Goal: Task Accomplishment & Management: Manage account settings

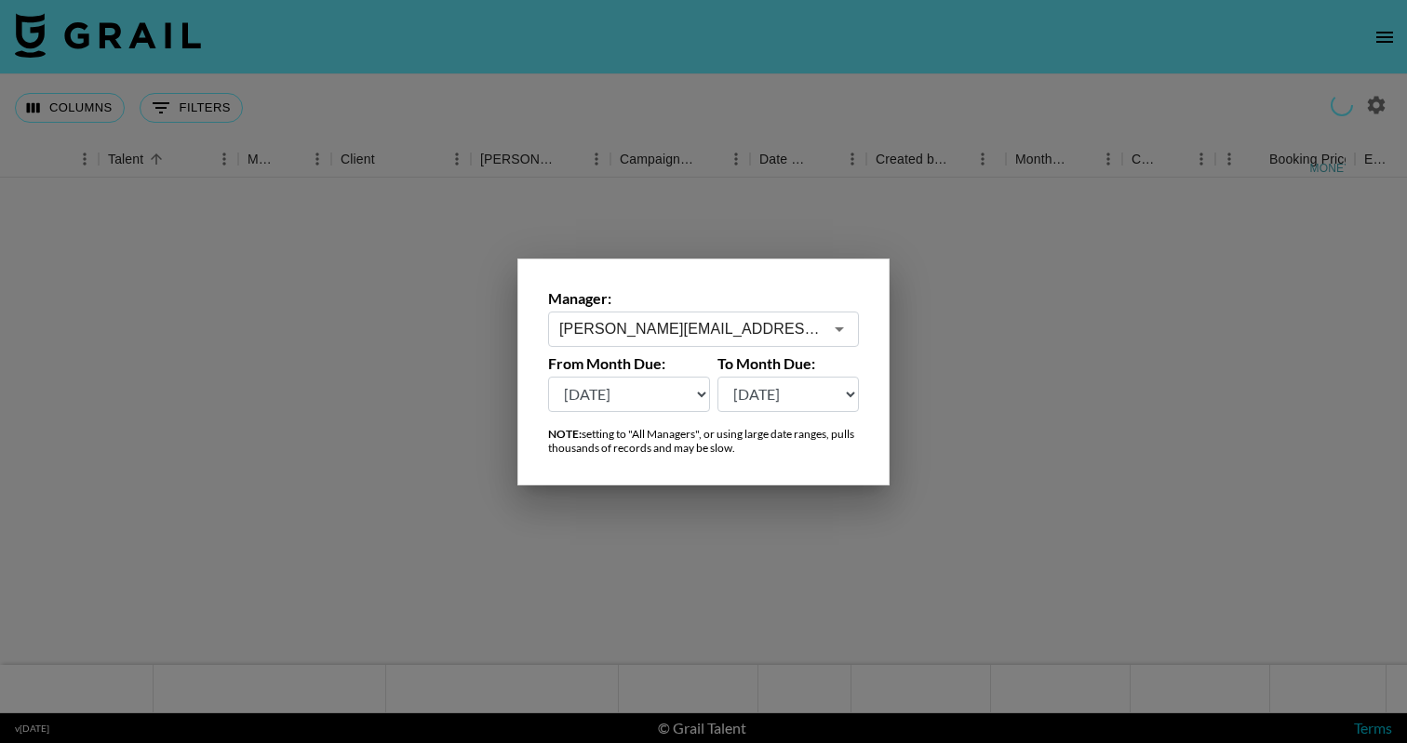
select select "[DATE]"
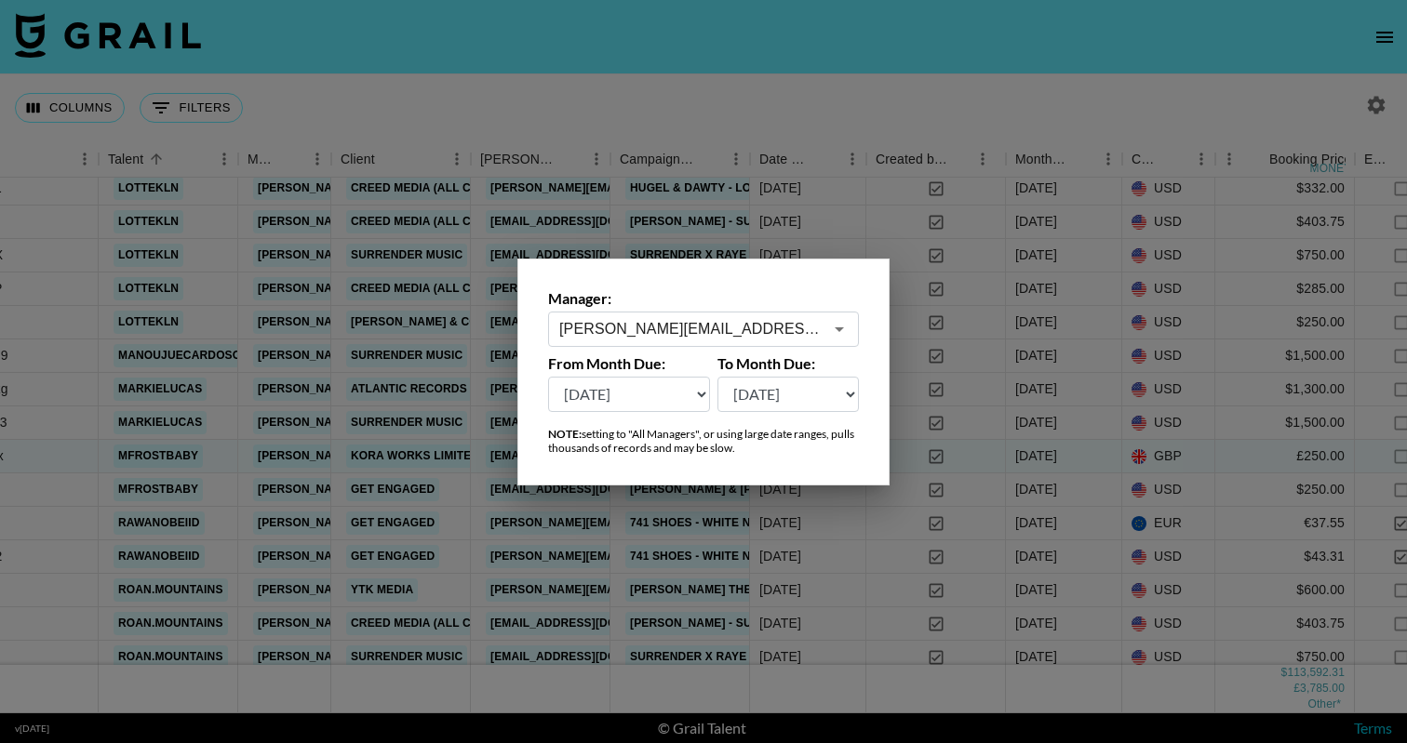
click at [854, 324] on div "[PERSON_NAME][EMAIL_ADDRESS][DOMAIN_NAME] ​" at bounding box center [703, 329] width 311 height 35
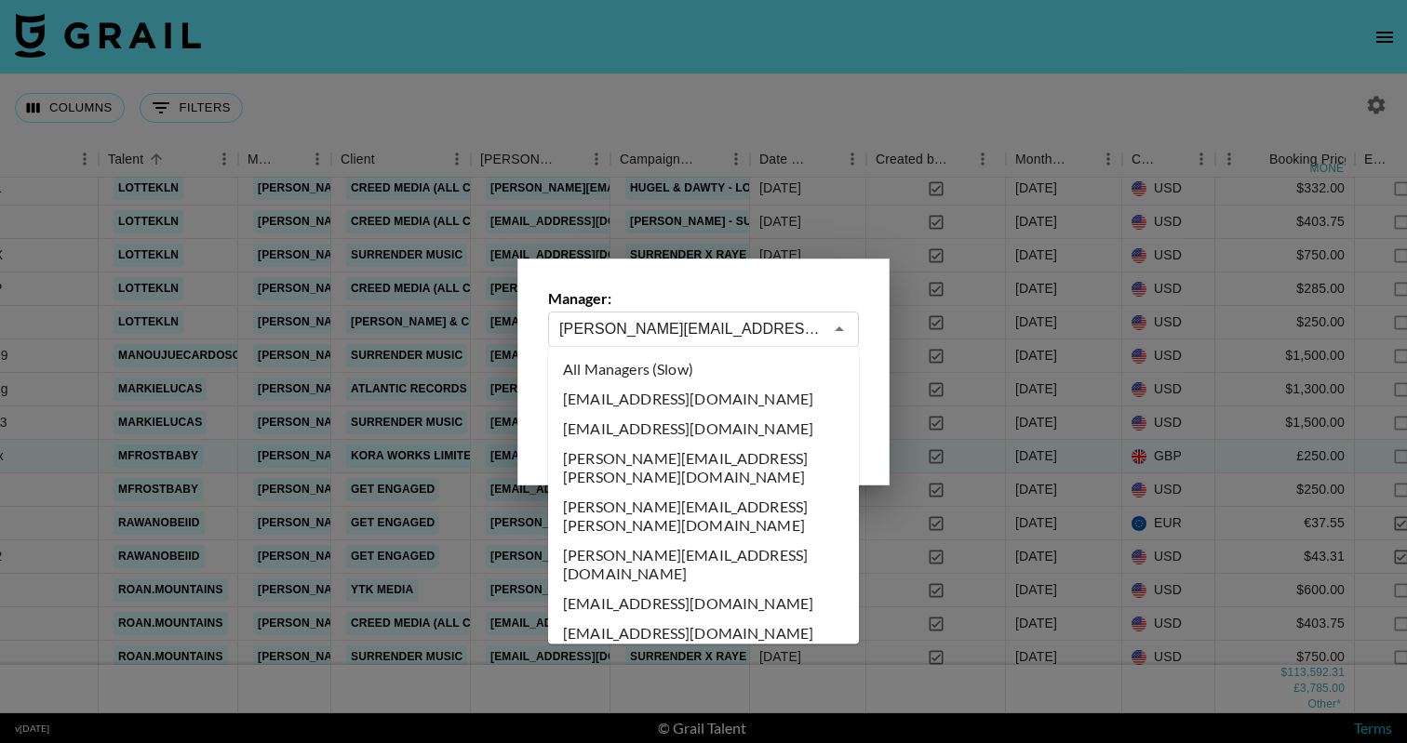
scroll to position [0, 0]
click at [795, 377] on li "All Managers (Slow)" at bounding box center [703, 369] width 311 height 30
type input "All Managers (Slow)"
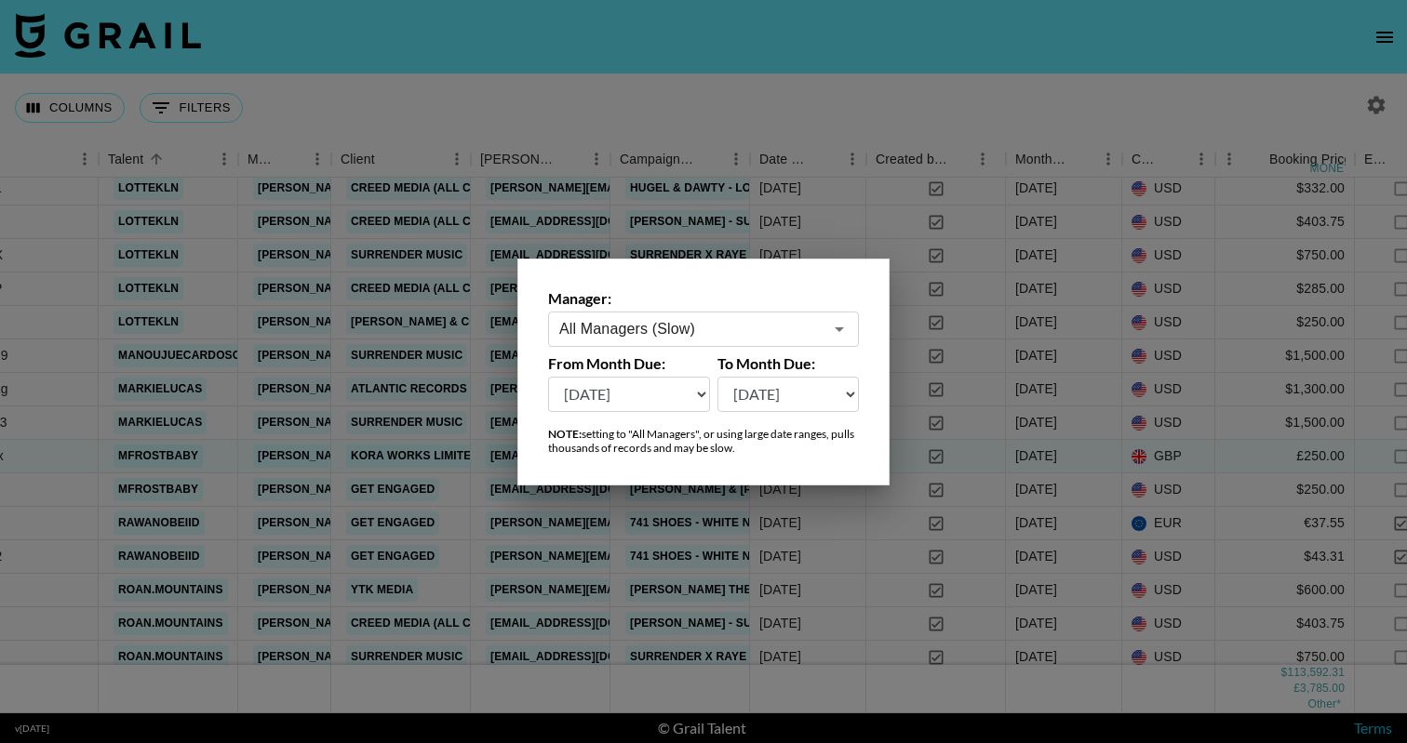
scroll to position [0, 520]
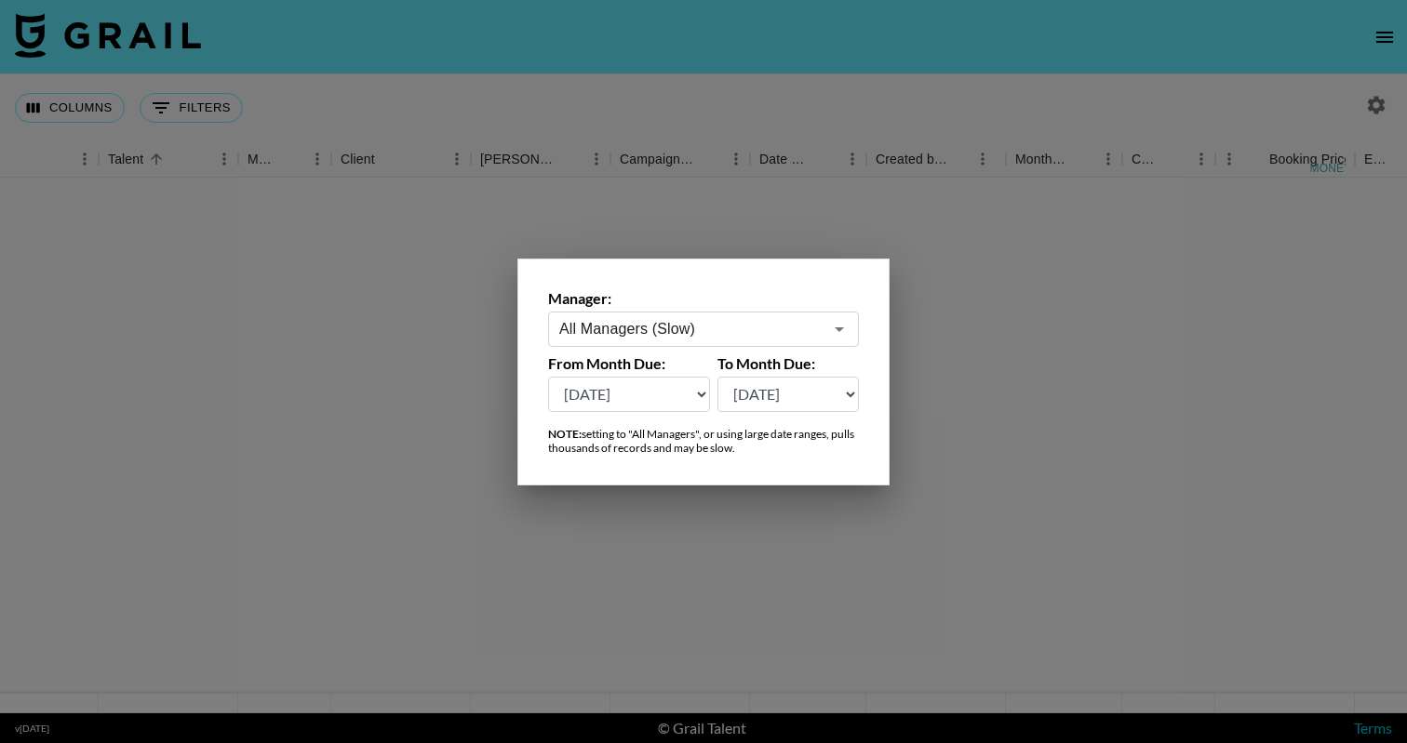
click at [834, 182] on div at bounding box center [703, 371] width 1407 height 743
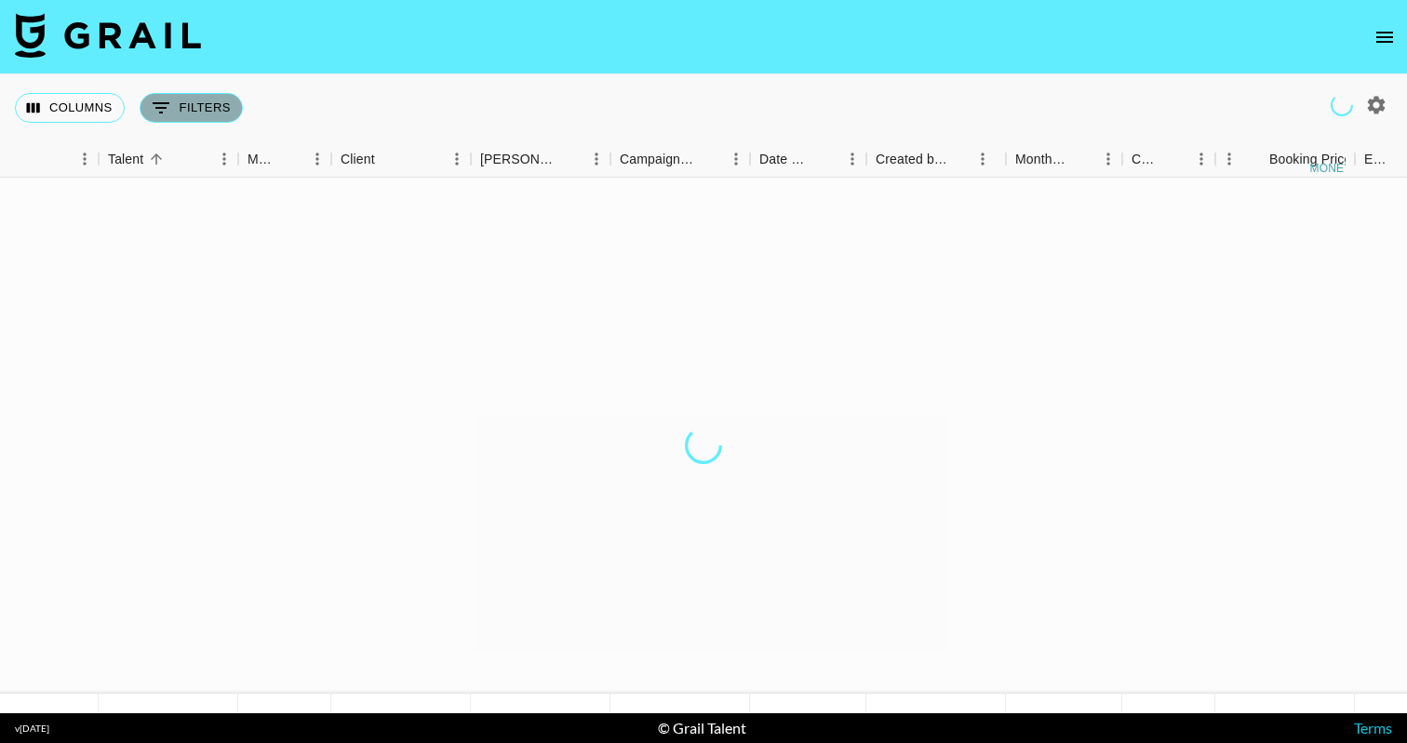
click at [169, 100] on icon "Show filters" at bounding box center [161, 108] width 22 height 22
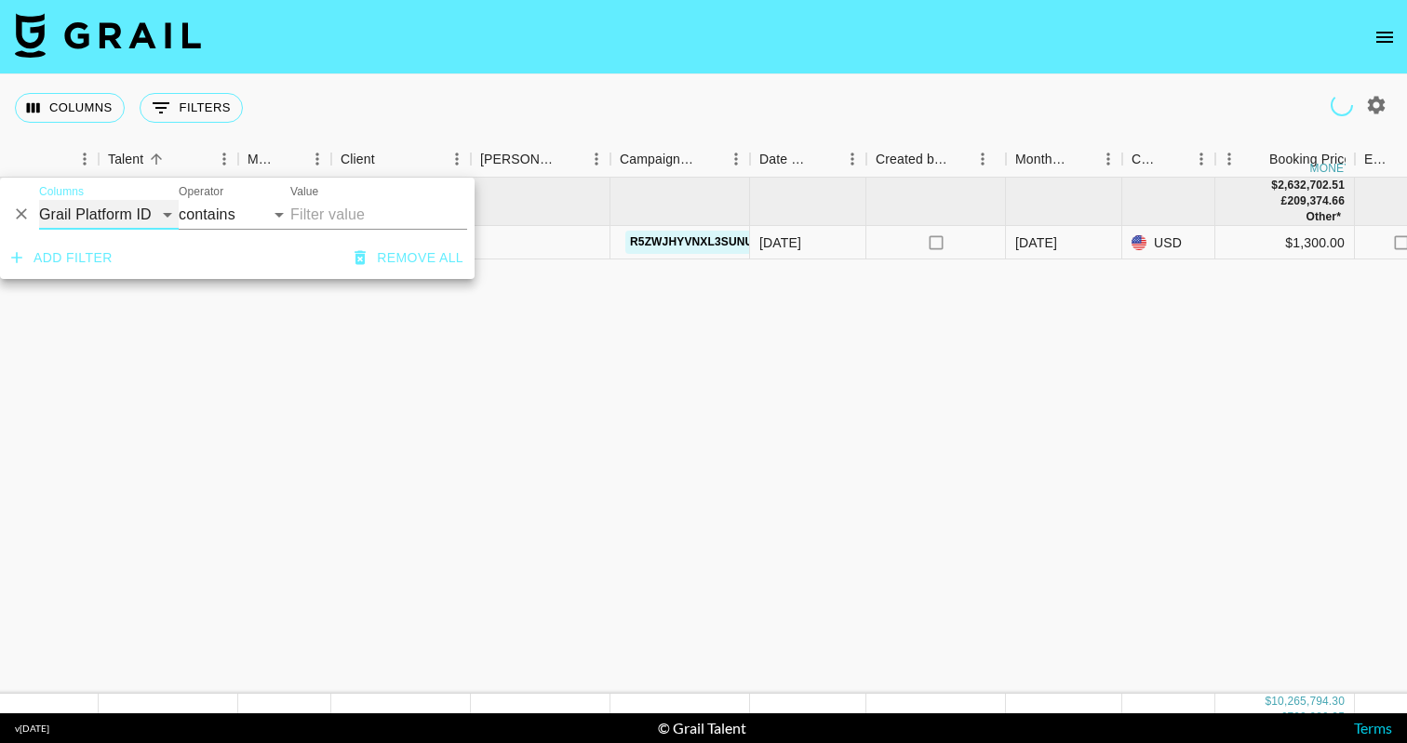
click at [109, 211] on select "Grail Platform ID Airtable ID Talent Manager Client Booker Campaign (Type) Date…" at bounding box center [109, 215] width 140 height 30
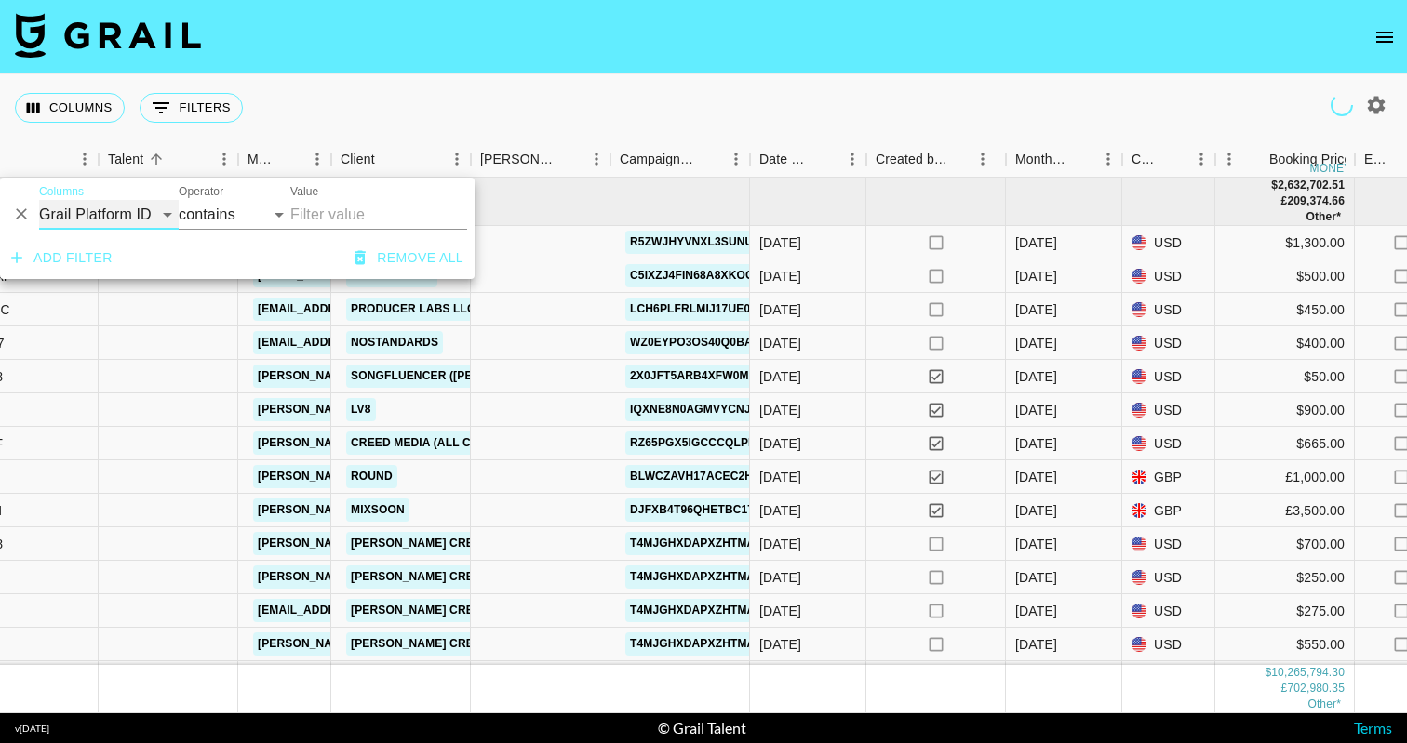
select select "talentName"
click at [357, 206] on input "Value" at bounding box center [378, 215] width 177 height 30
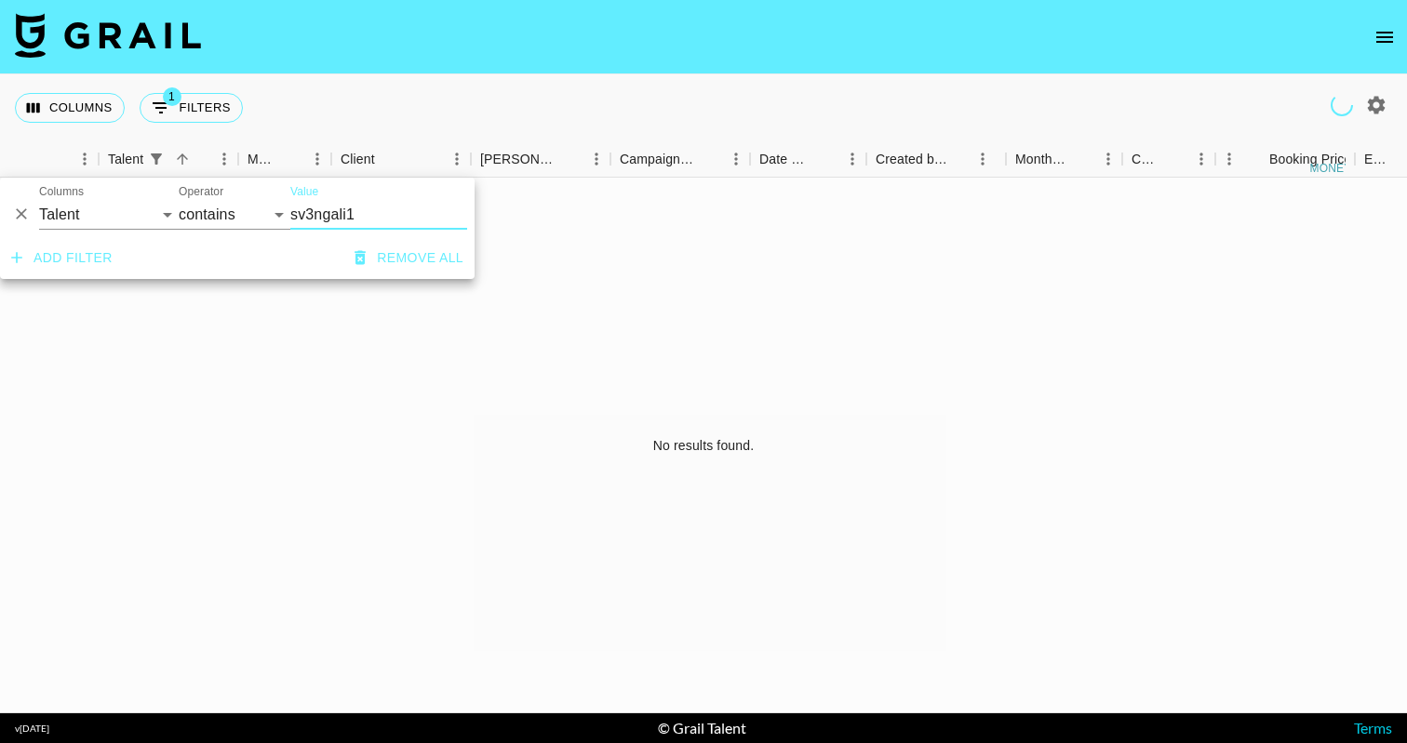
type input "sv3ngali1"
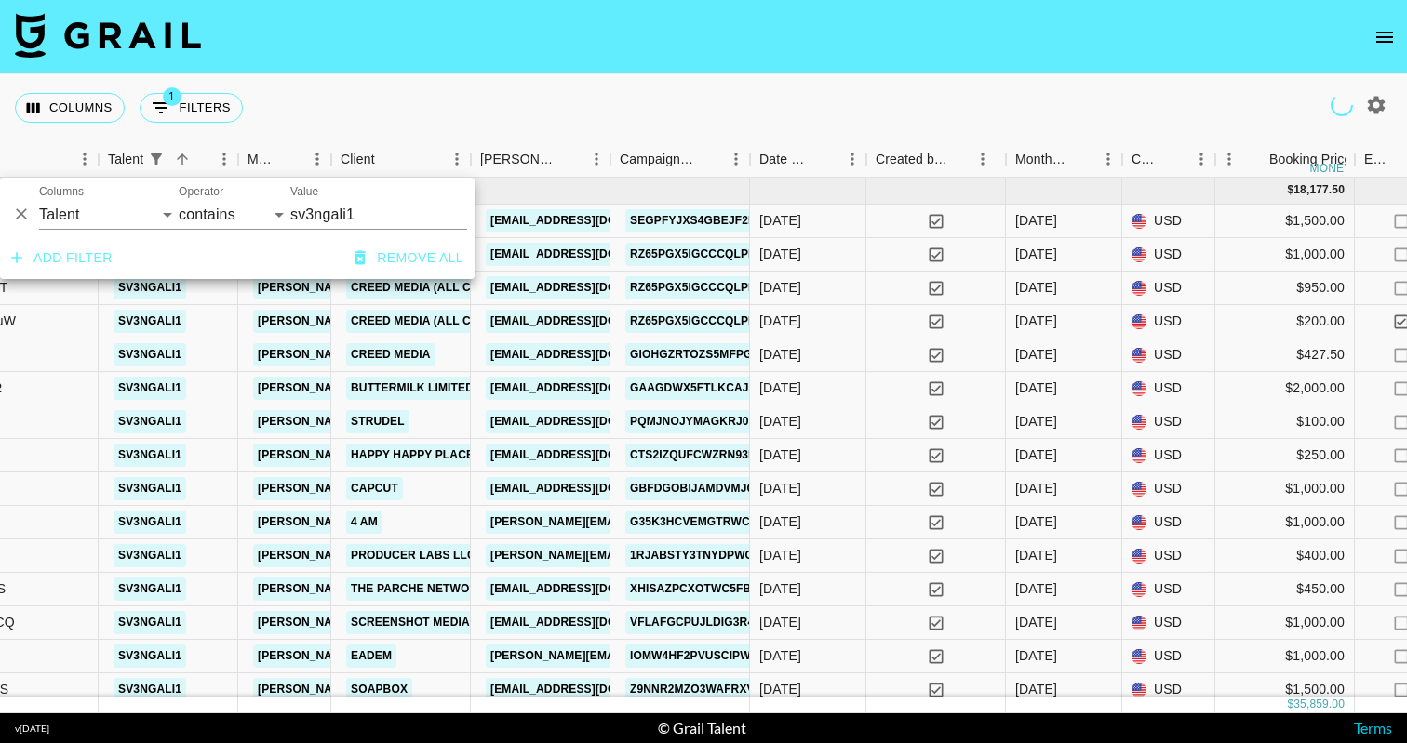
click at [748, 126] on div "Columns 1 Filters + Booking" at bounding box center [703, 107] width 1407 height 67
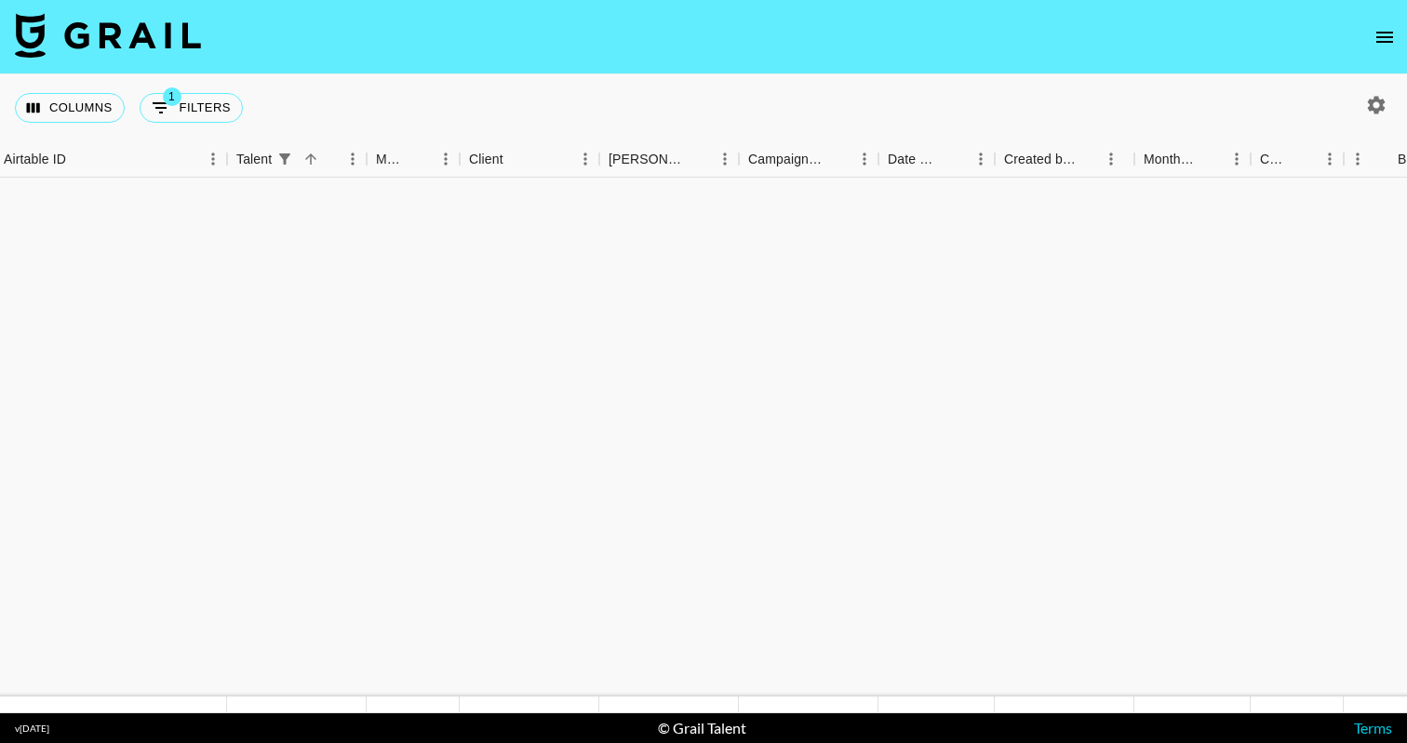
scroll to position [834, 392]
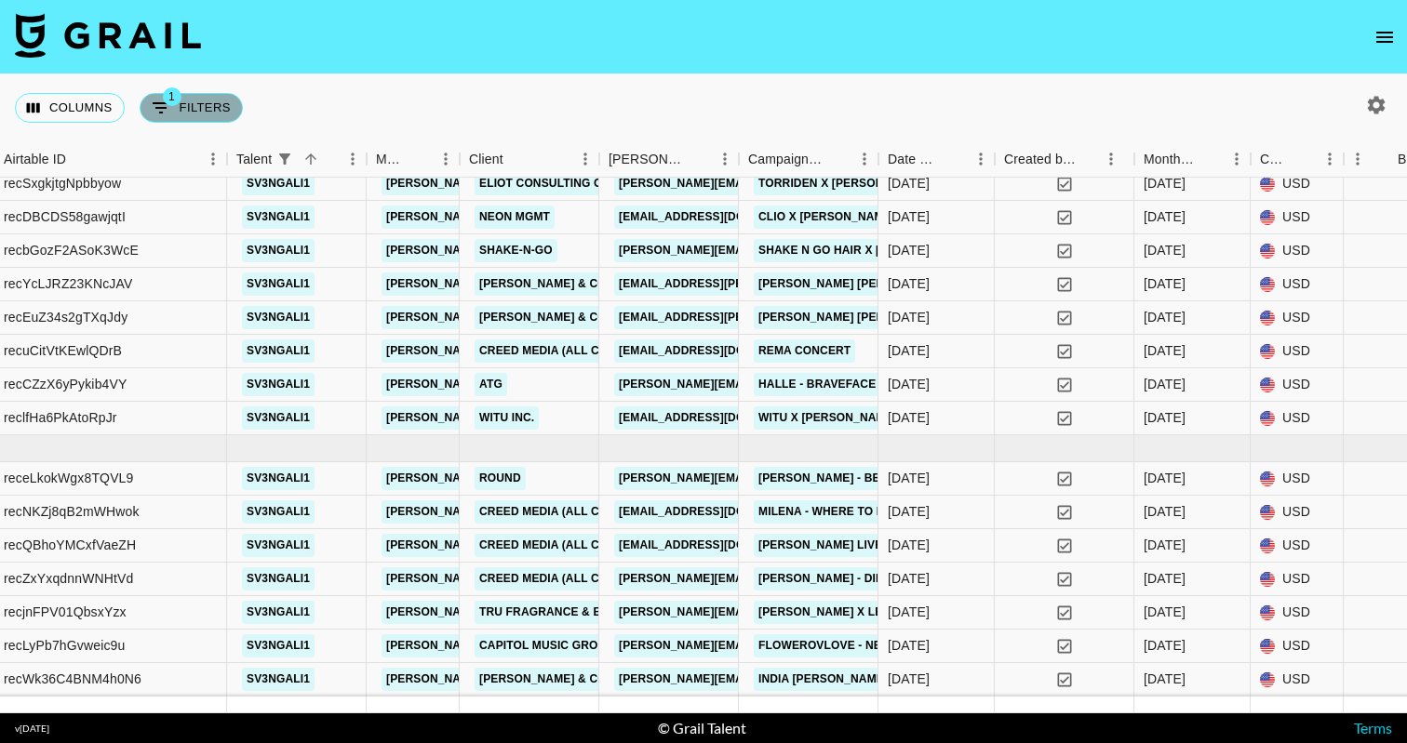
click at [194, 103] on button "1 Filters" at bounding box center [191, 108] width 103 height 30
select select "talentName"
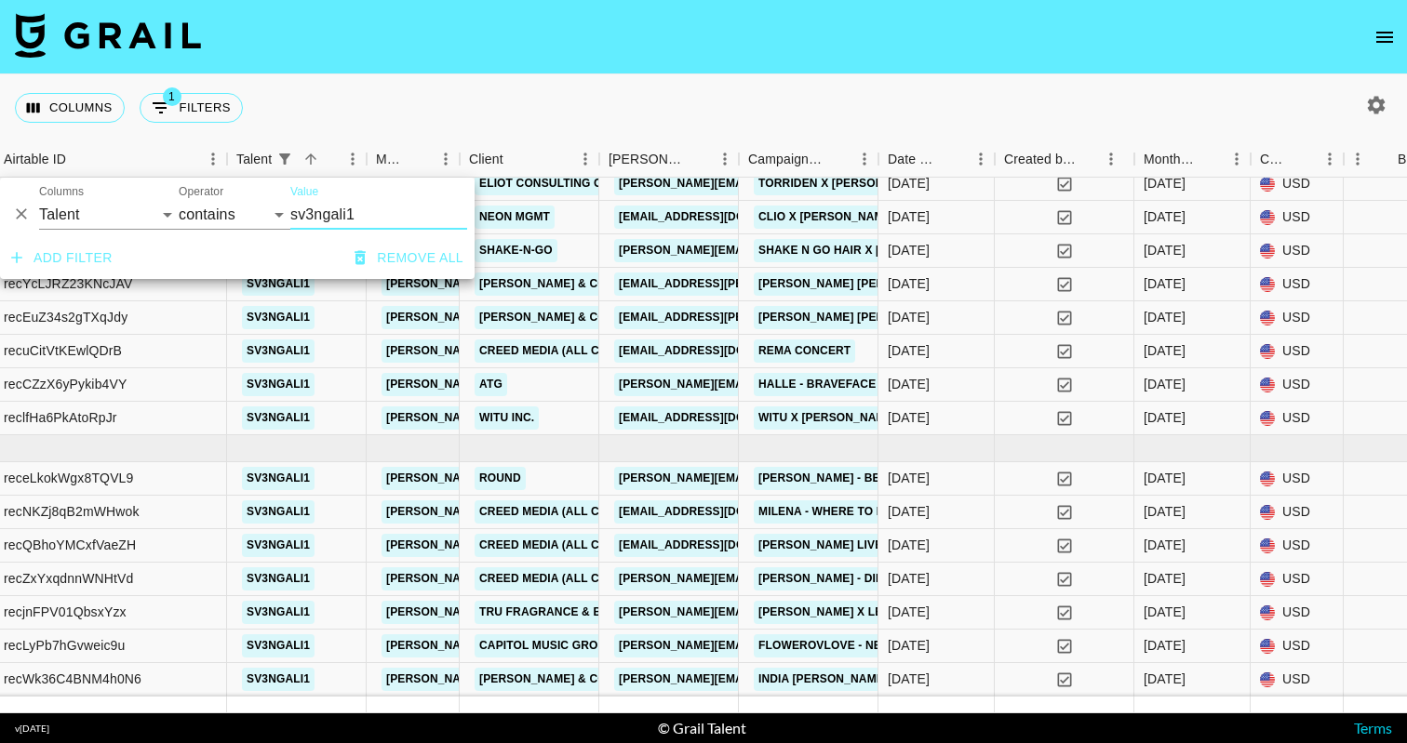
click at [389, 210] on input "sv3ngali1" at bounding box center [378, 215] width 177 height 30
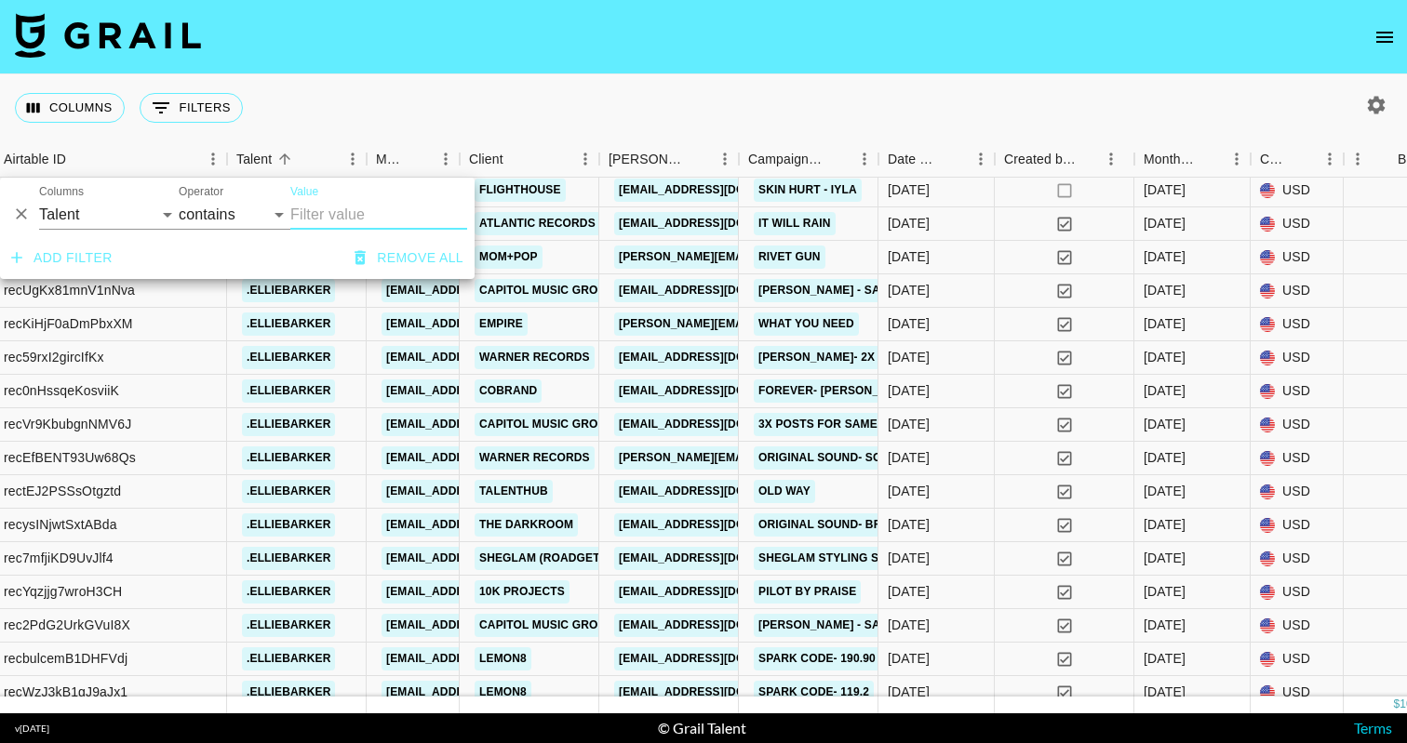
click at [359, 264] on icon "button" at bounding box center [359, 258] width 11 height 14
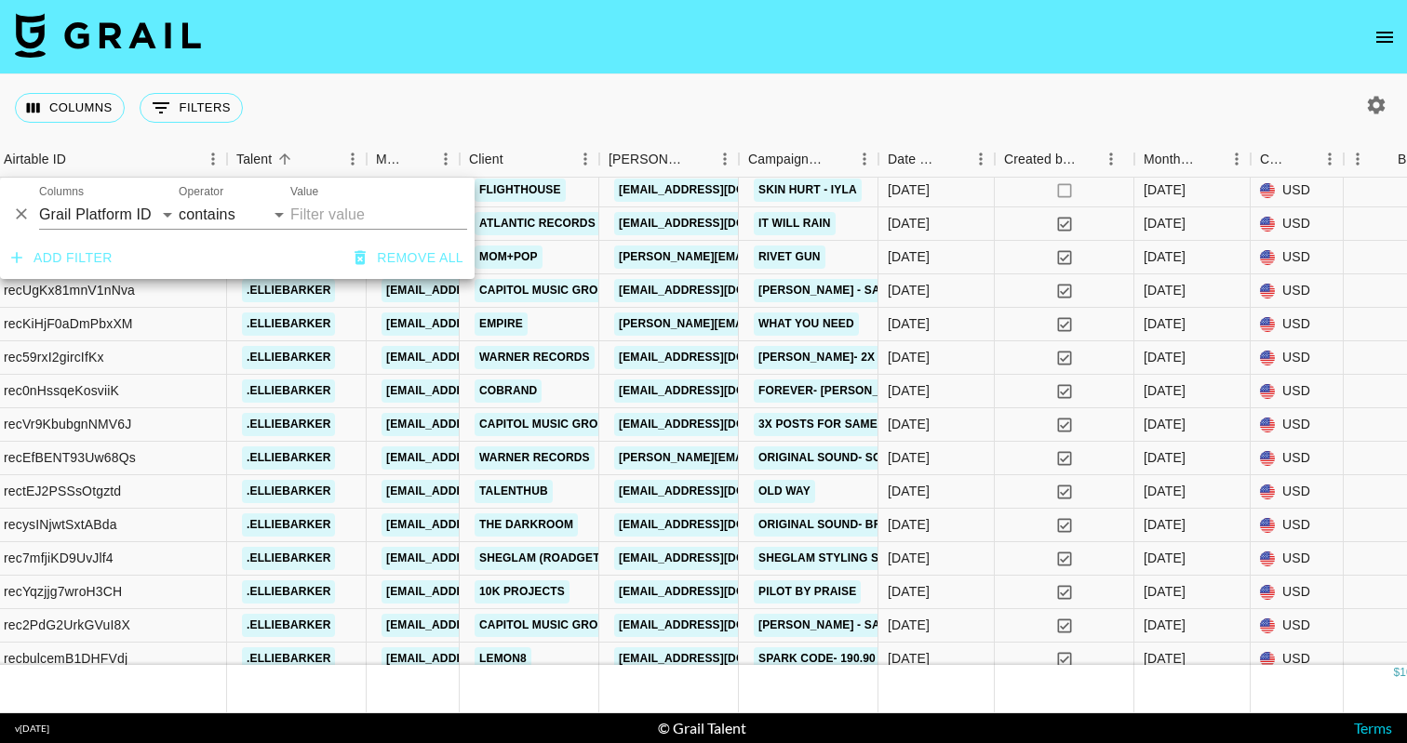
click at [361, 261] on icon "button" at bounding box center [360, 257] width 19 height 19
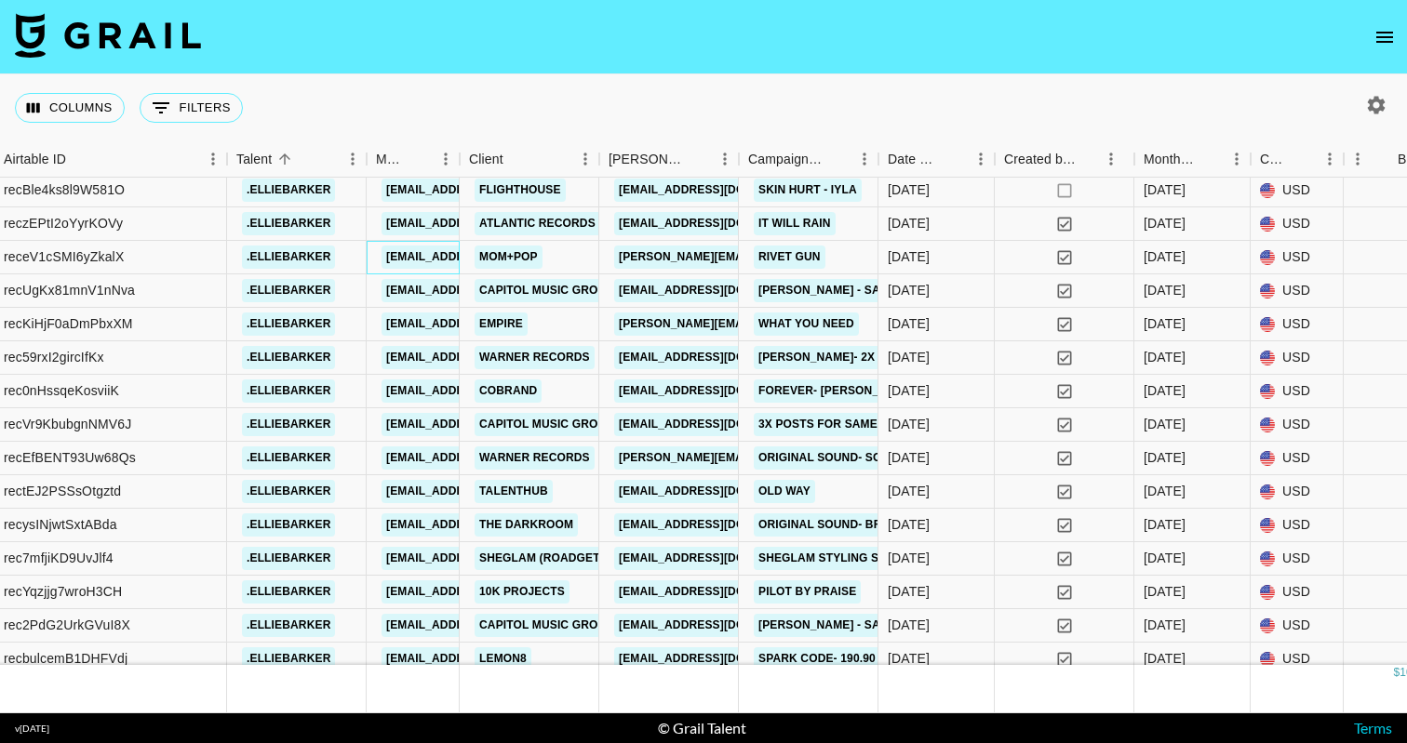
click at [405, 259] on link "max@grail-talent.com" at bounding box center [485, 257] width 208 height 23
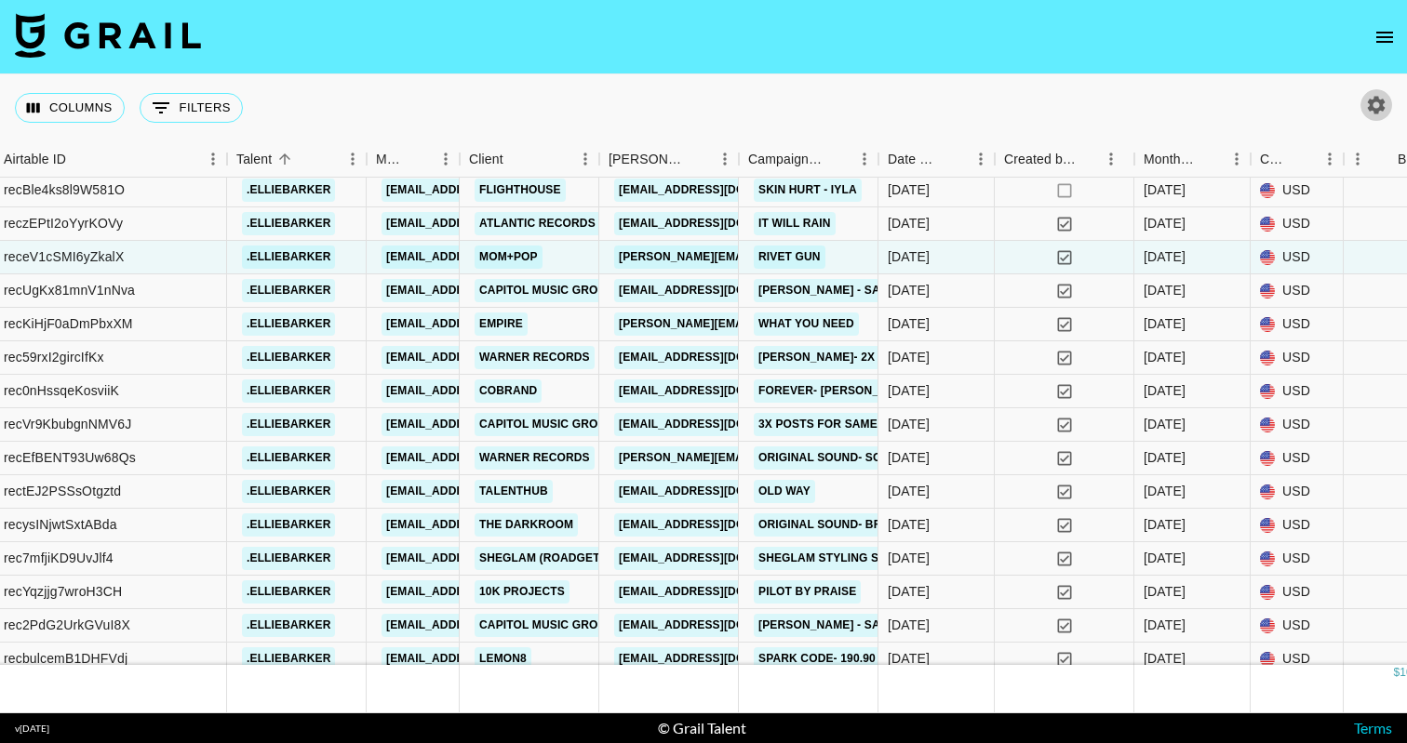
click at [1374, 94] on icon "button" at bounding box center [1376, 105] width 22 height 22
select select "[DATE]"
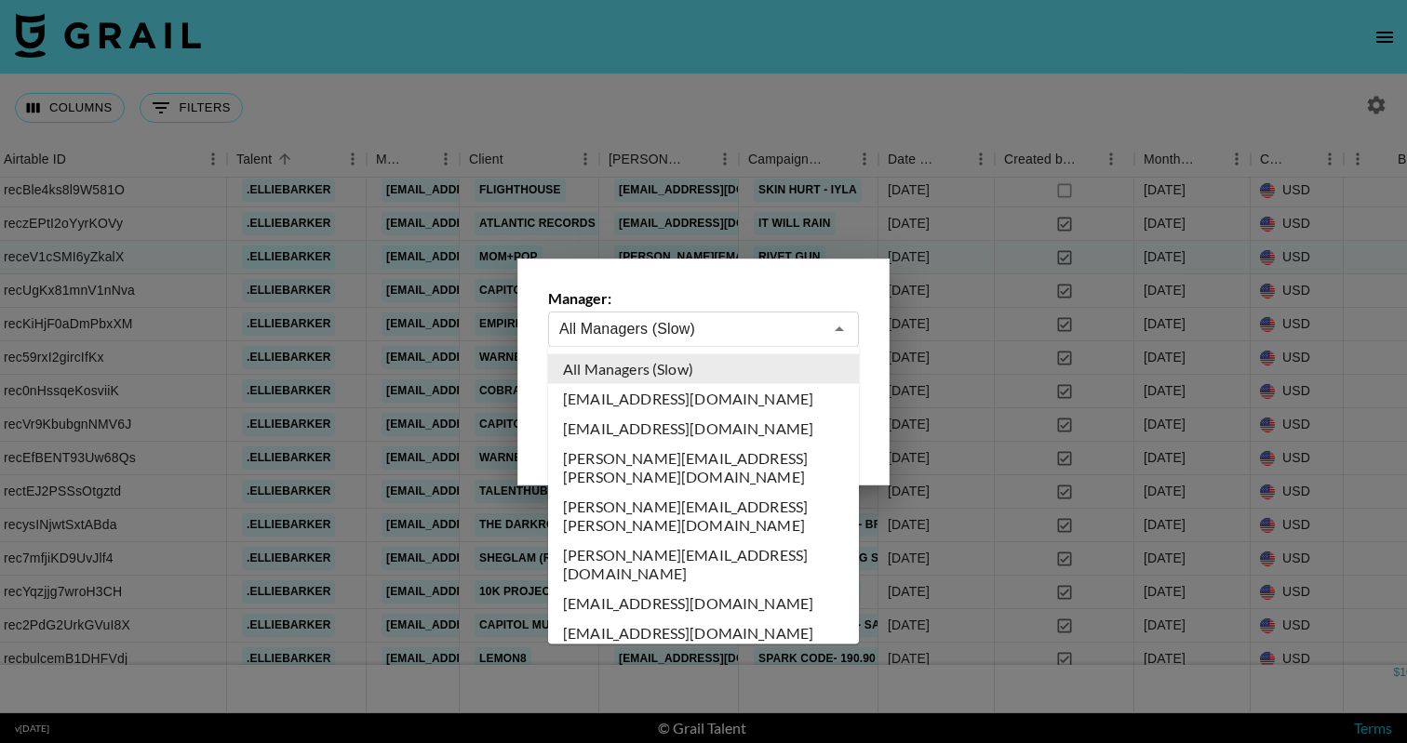
click at [749, 339] on input "All Managers (Slow)" at bounding box center [690, 328] width 263 height 21
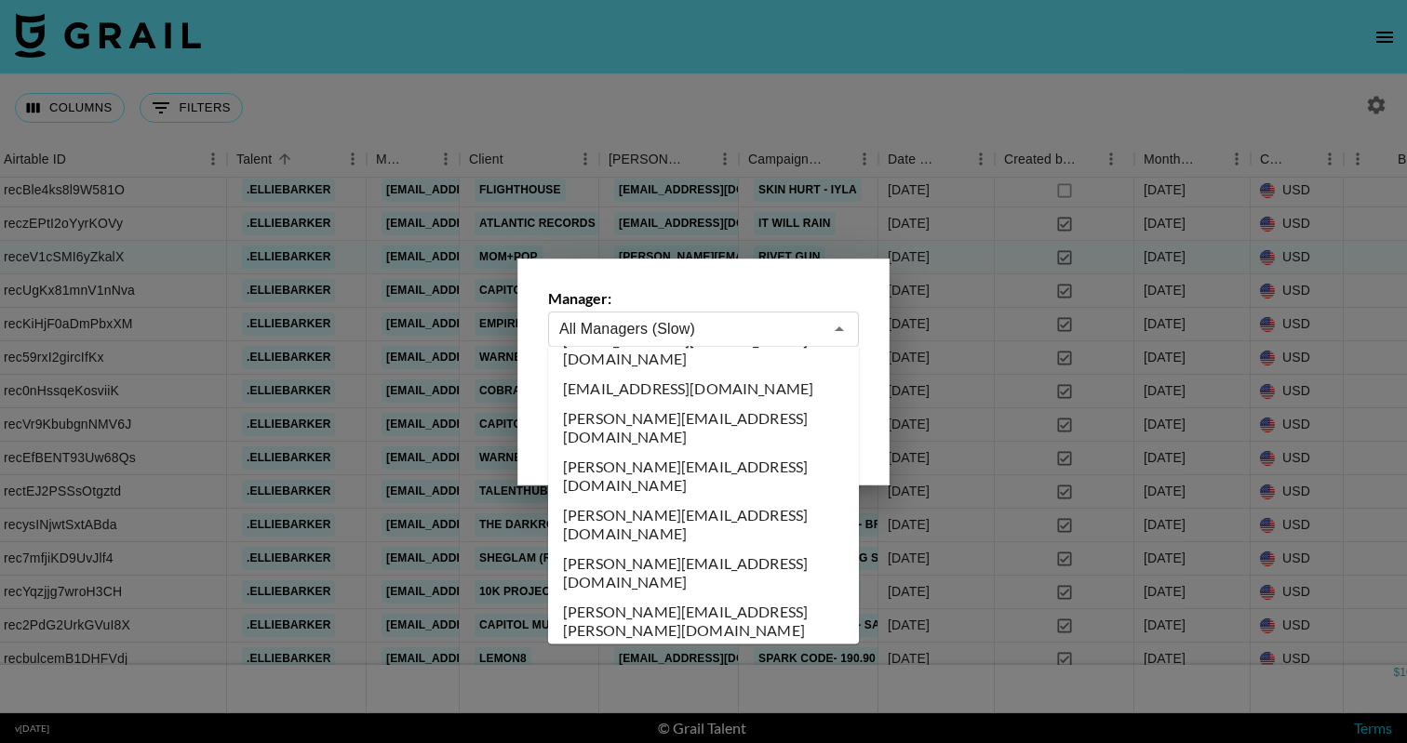
scroll to position [480, 0]
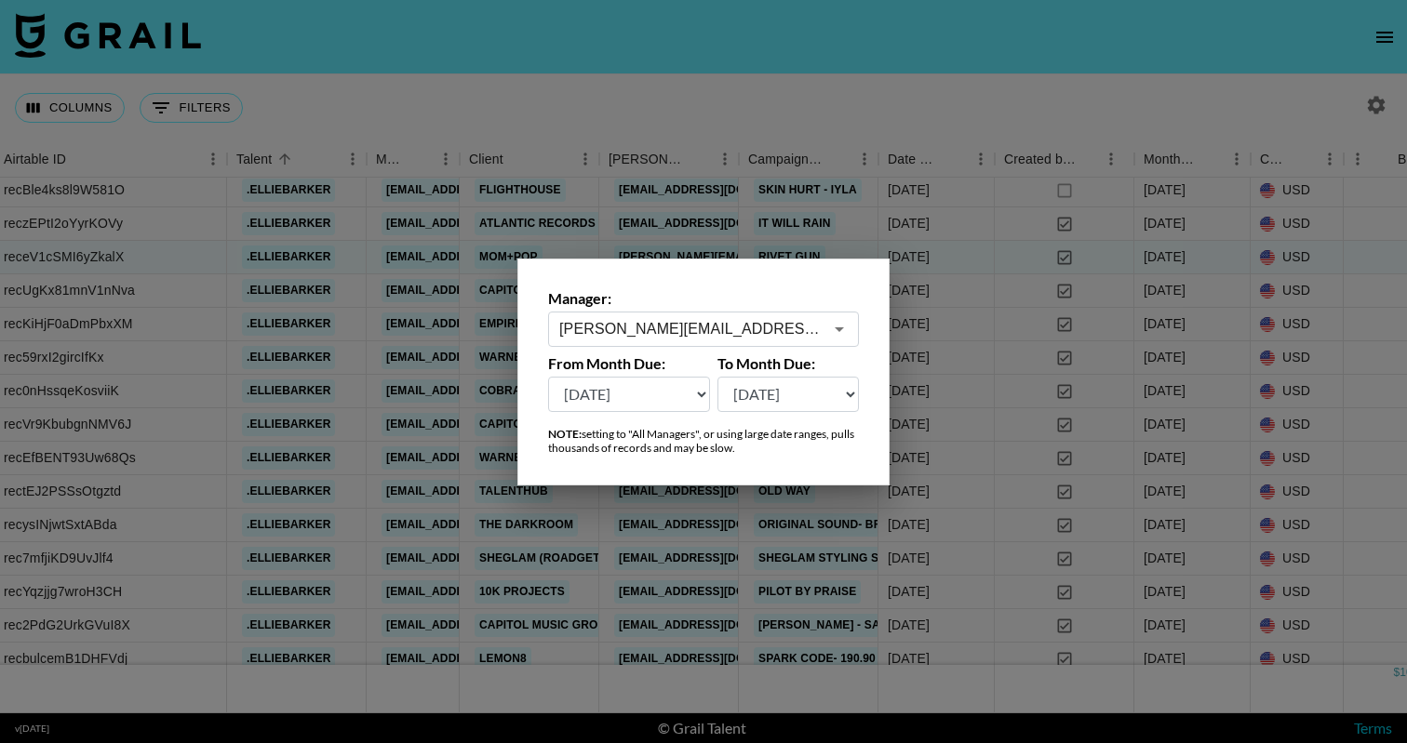
type input "[PERSON_NAME][EMAIL_ADDRESS][DOMAIN_NAME]"
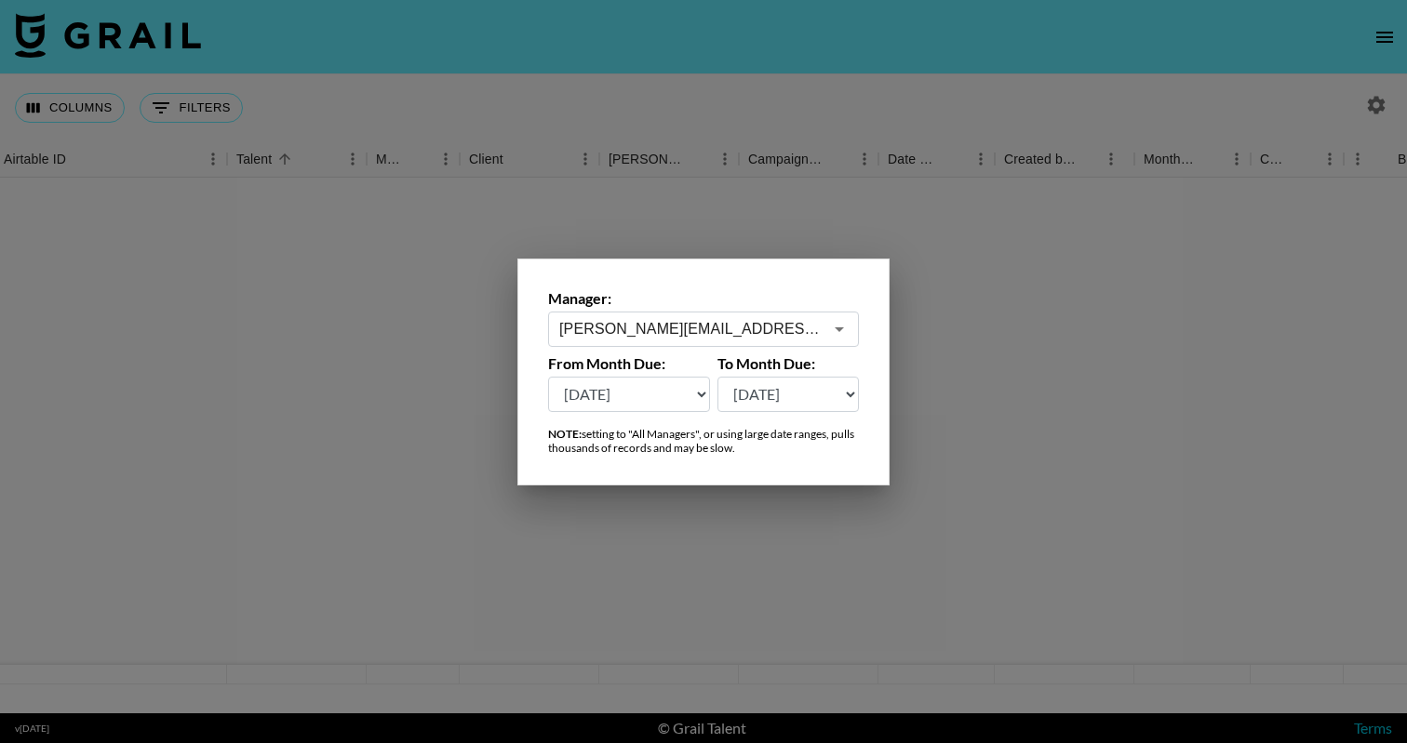
click at [399, 100] on div at bounding box center [703, 371] width 1407 height 743
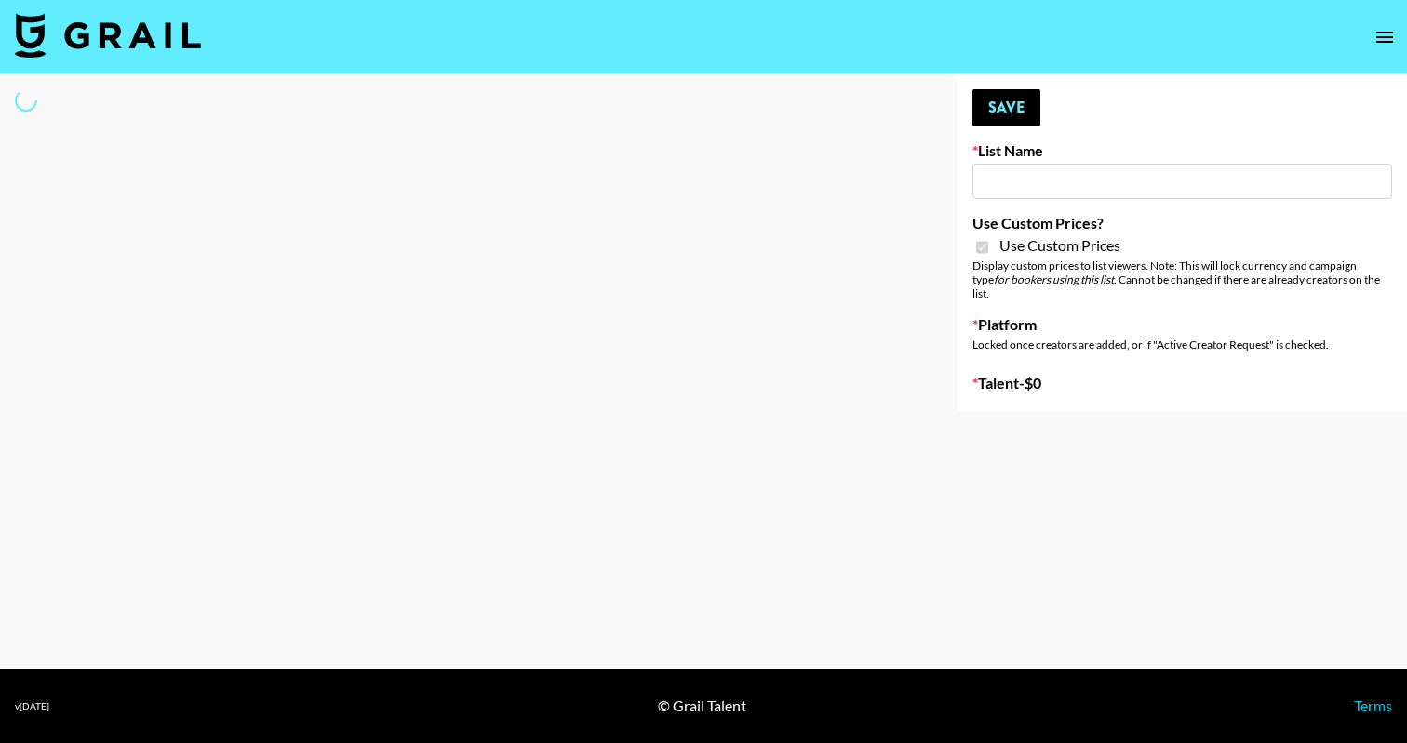
select select "Brand"
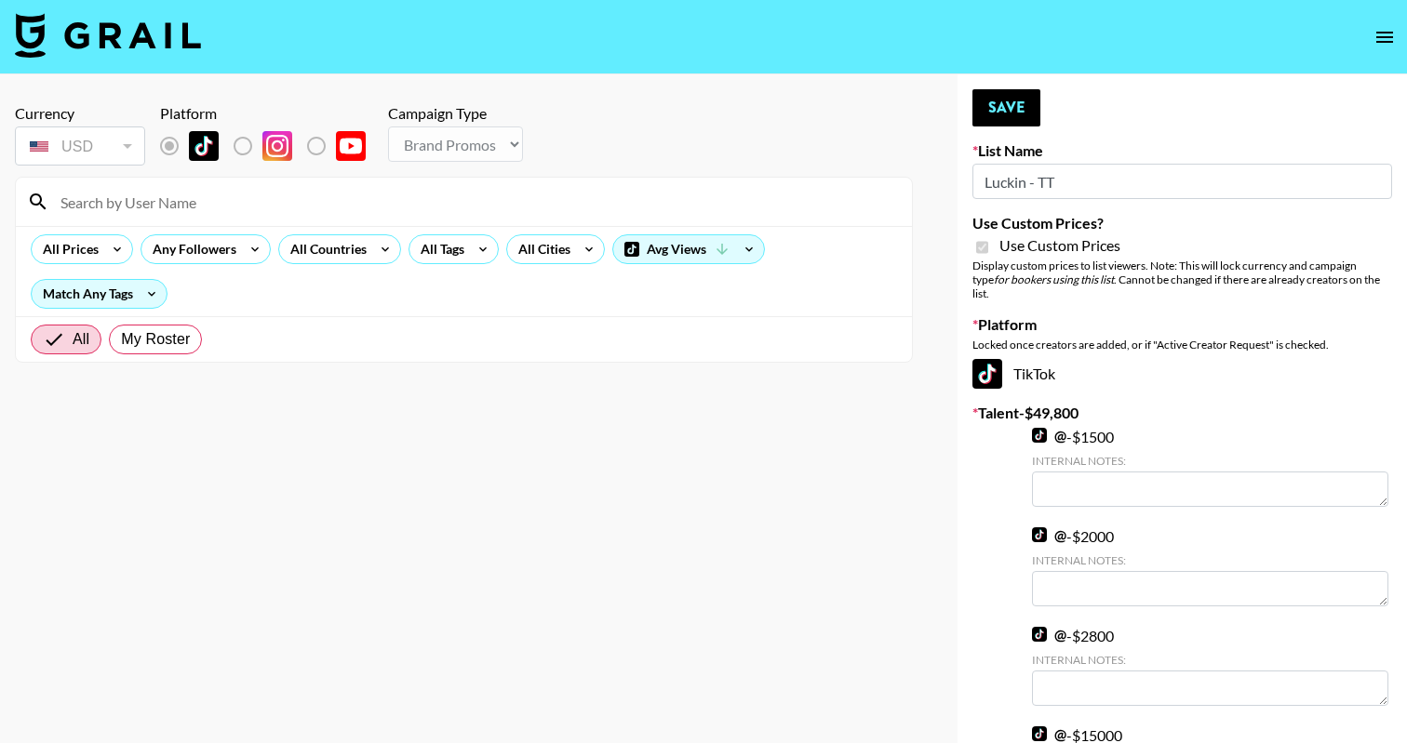
type input "Luckin - TT"
checkbox input "true"
click at [313, 212] on input at bounding box center [474, 202] width 851 height 30
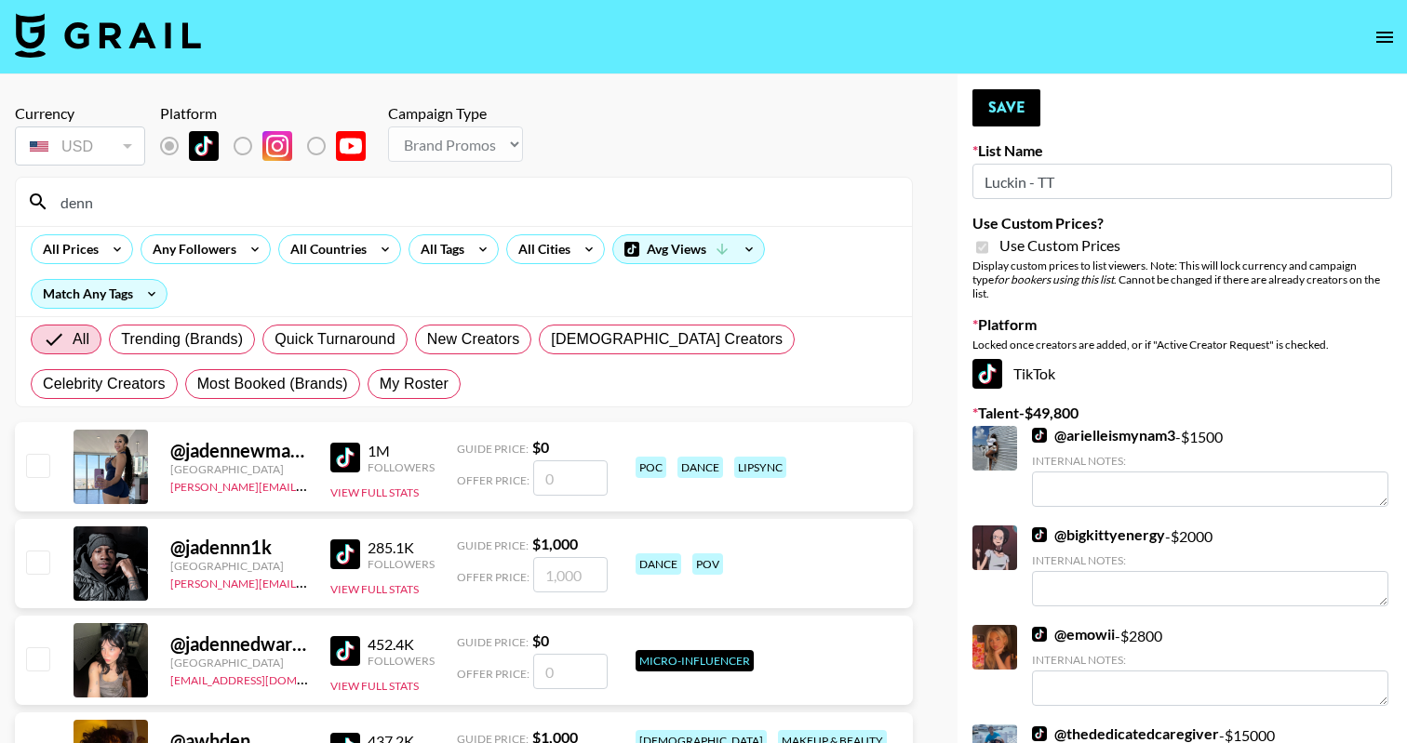
type input "denny"
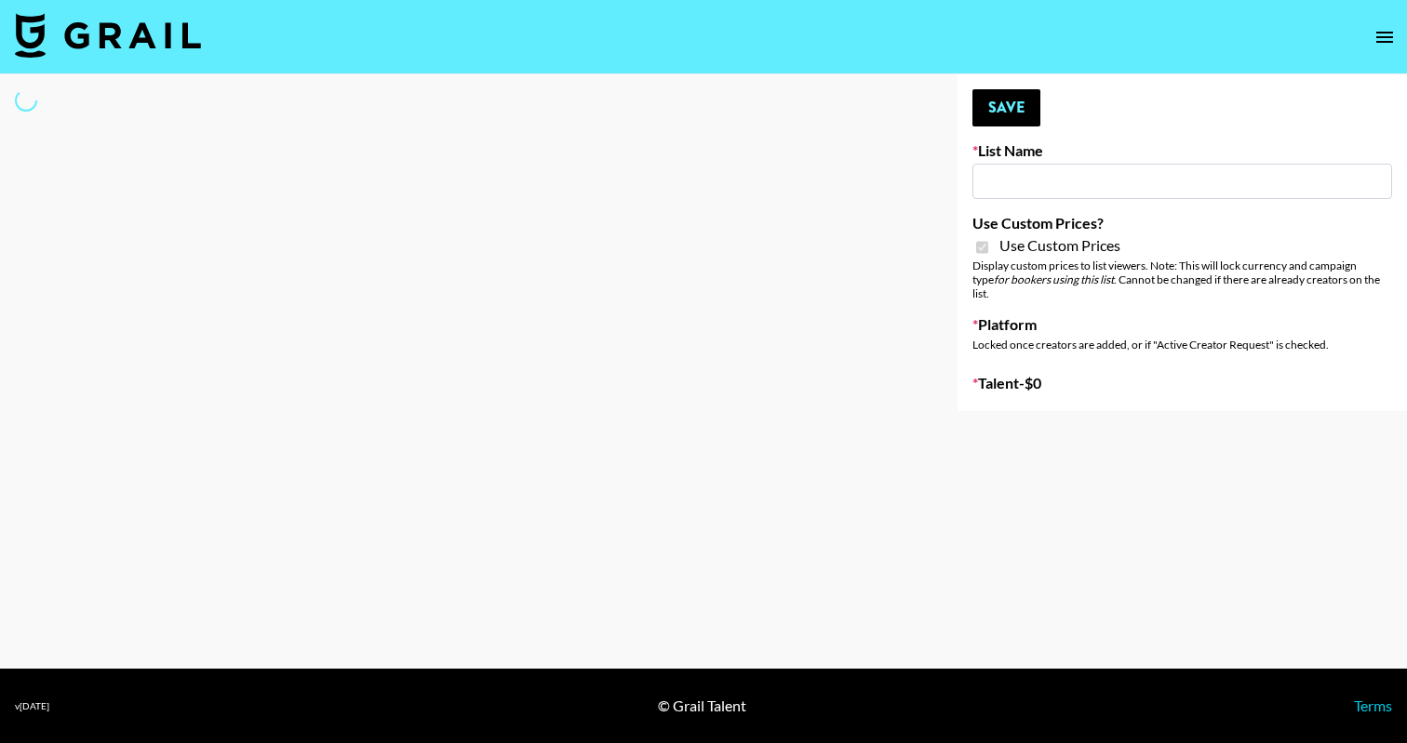
select select "Brand"
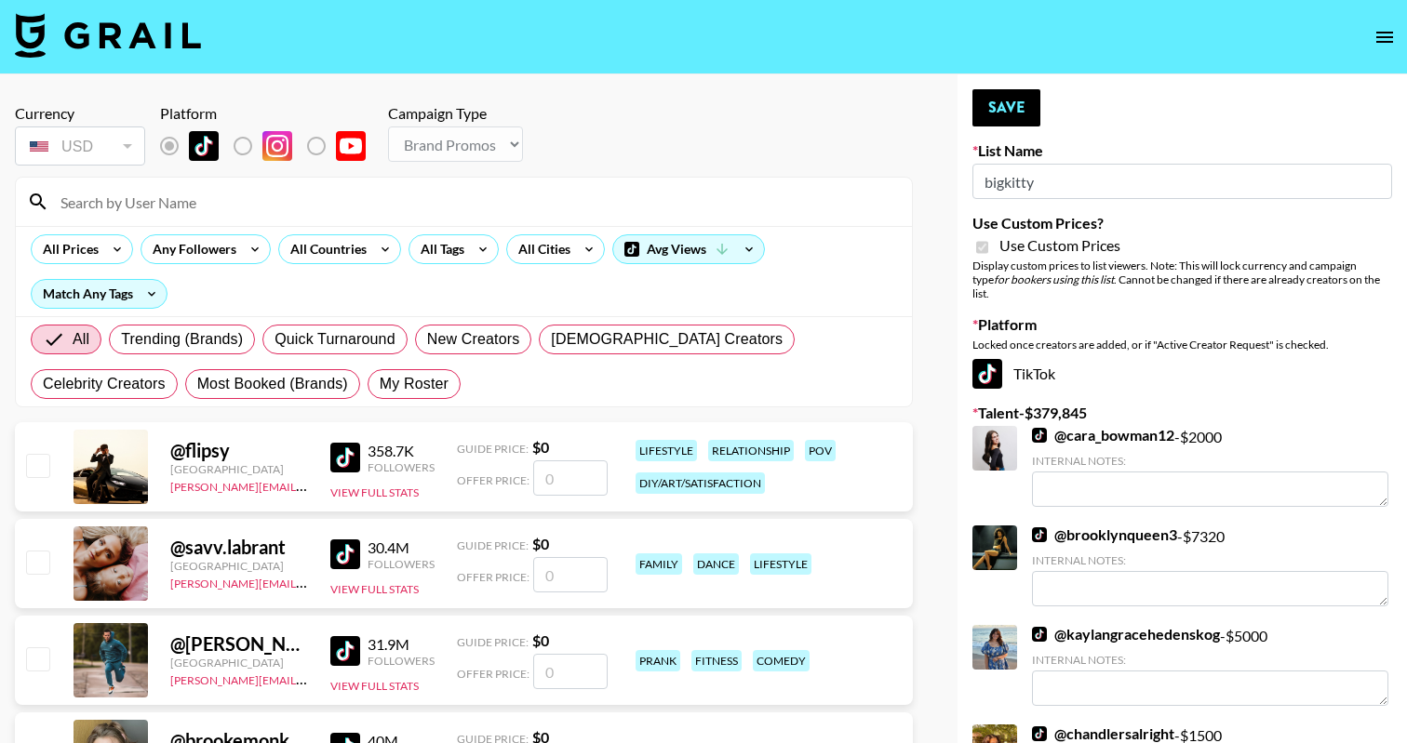
type input "bigkitty"
checkbox input "true"
click at [380, 195] on input at bounding box center [474, 202] width 851 height 30
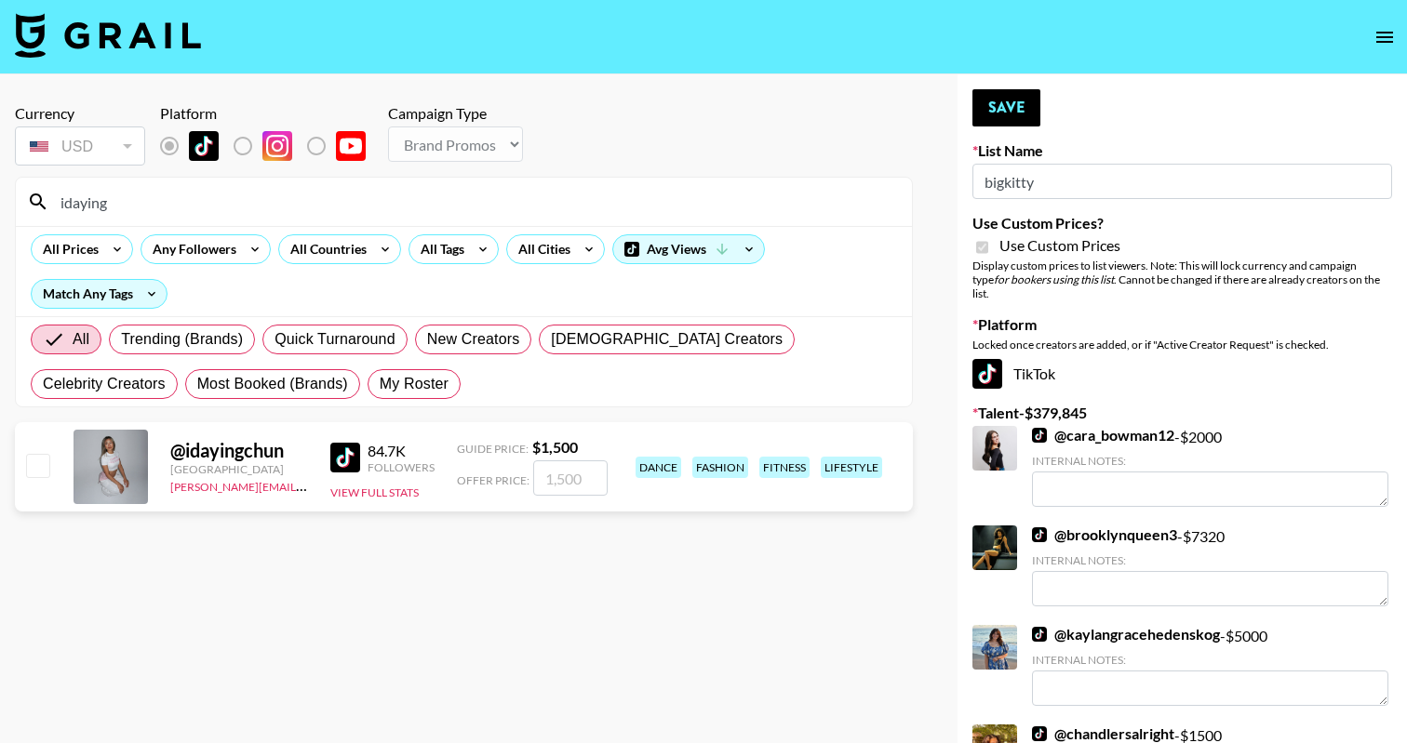
type input "idaying"
click at [31, 470] on input "checkbox" at bounding box center [37, 465] width 22 height 22
checkbox input "true"
type input "1500"
click at [1026, 111] on button "Save" at bounding box center [1006, 107] width 68 height 37
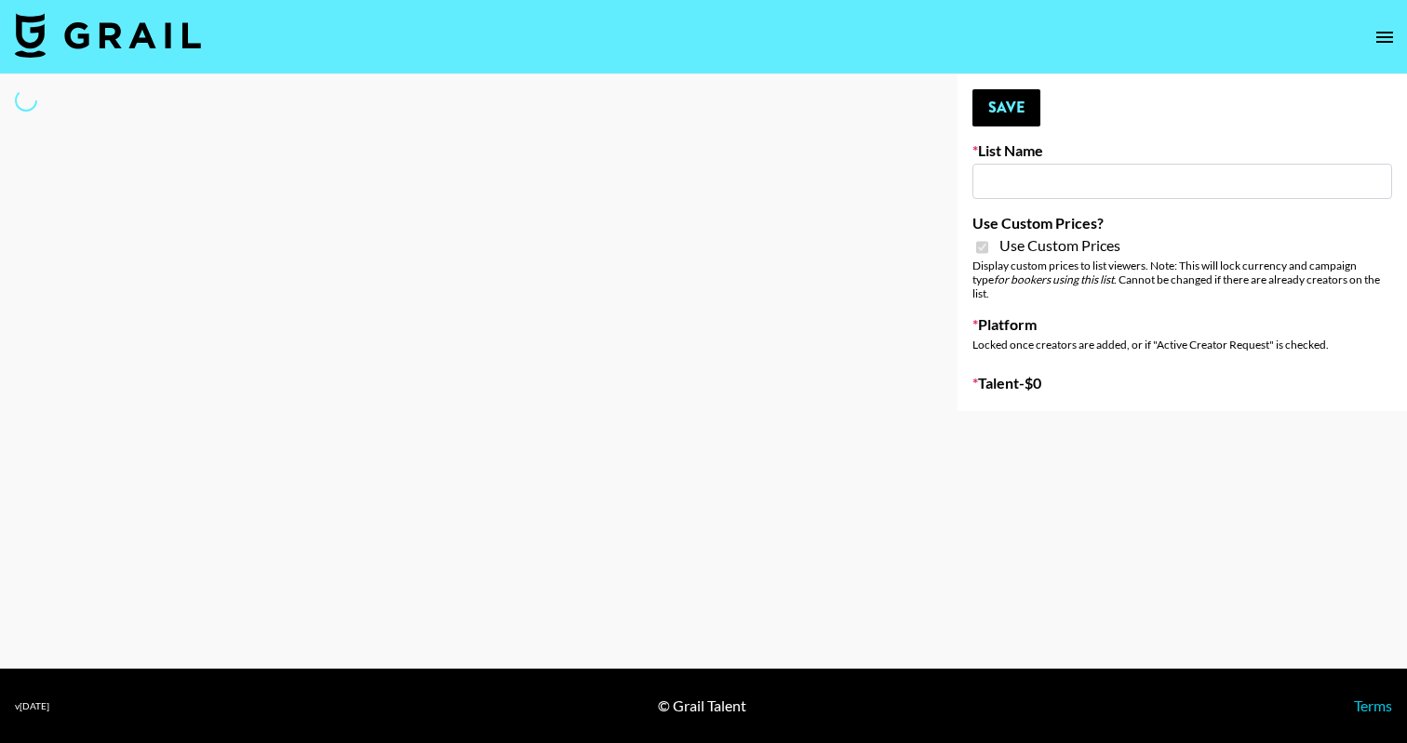
type input "Gfal"
checkbox input "true"
select select "Brand"
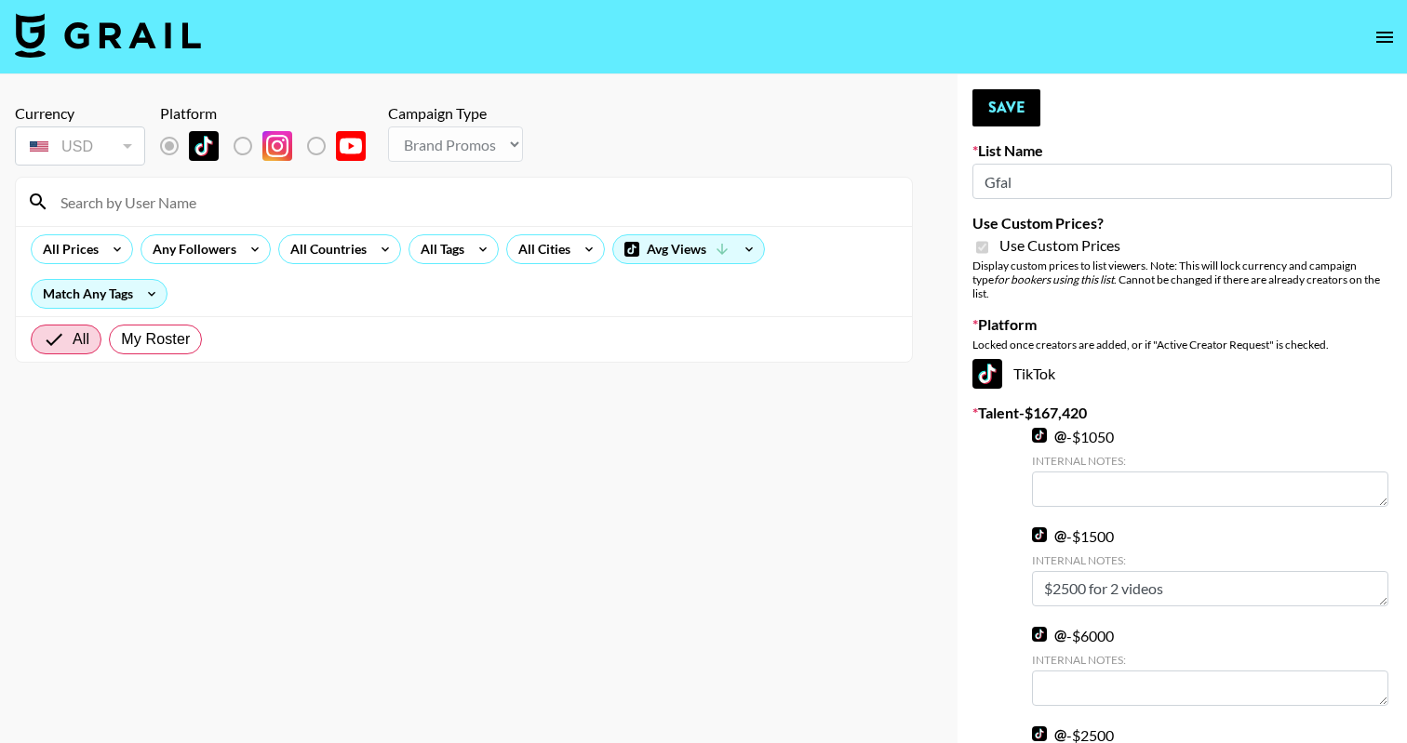
click at [275, 196] on input at bounding box center [474, 202] width 851 height 30
type input "idayingchun"
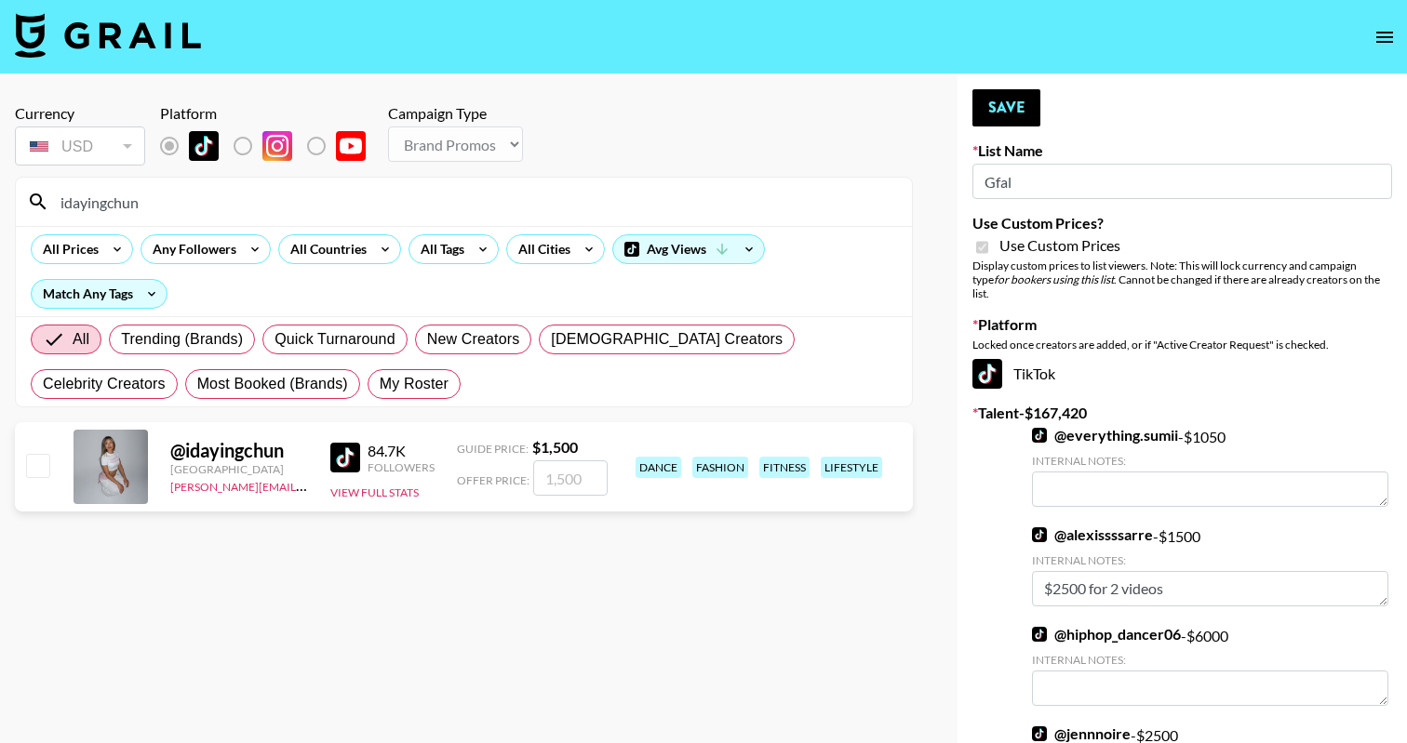
scroll to position [-1, 0]
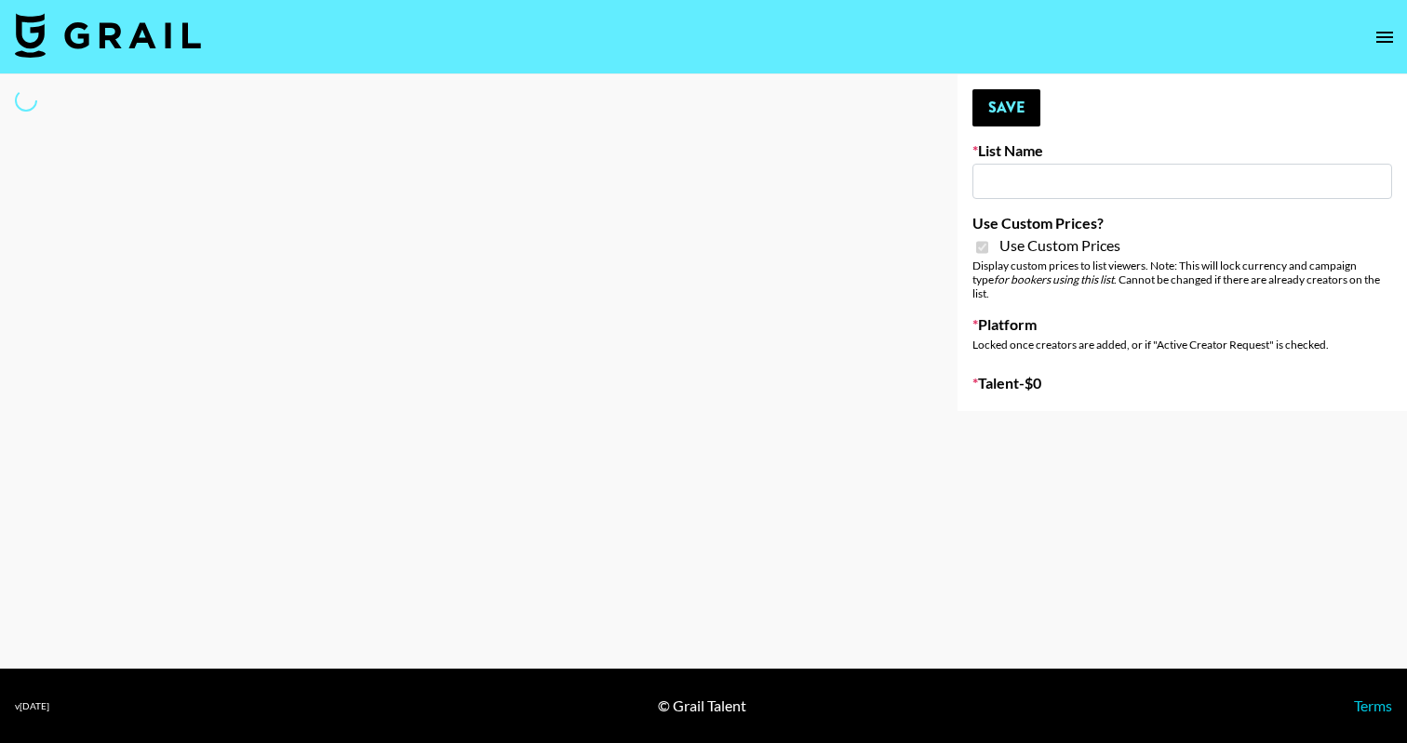
type input "Hume IG (19th Aug)"
checkbox input "true"
select select "Brand"
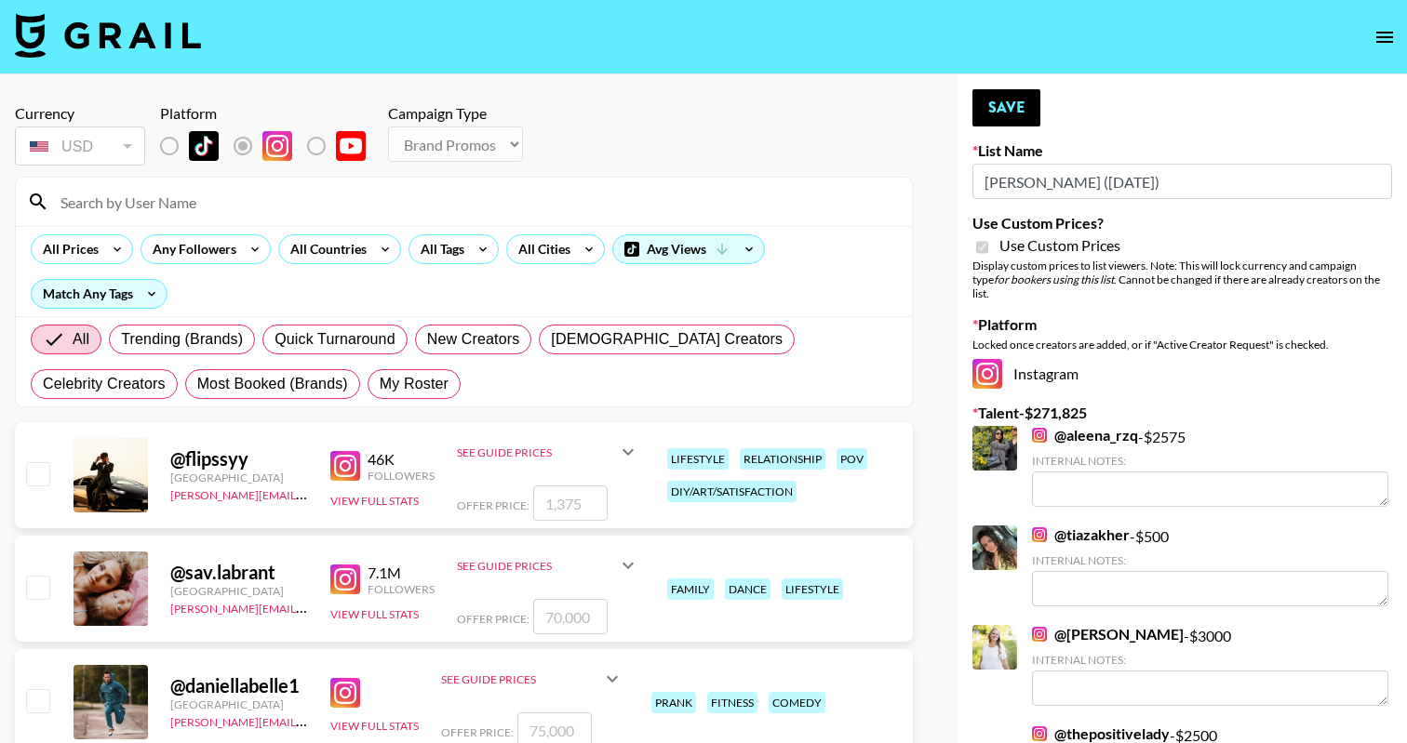
click at [162, 203] on input at bounding box center [474, 202] width 851 height 30
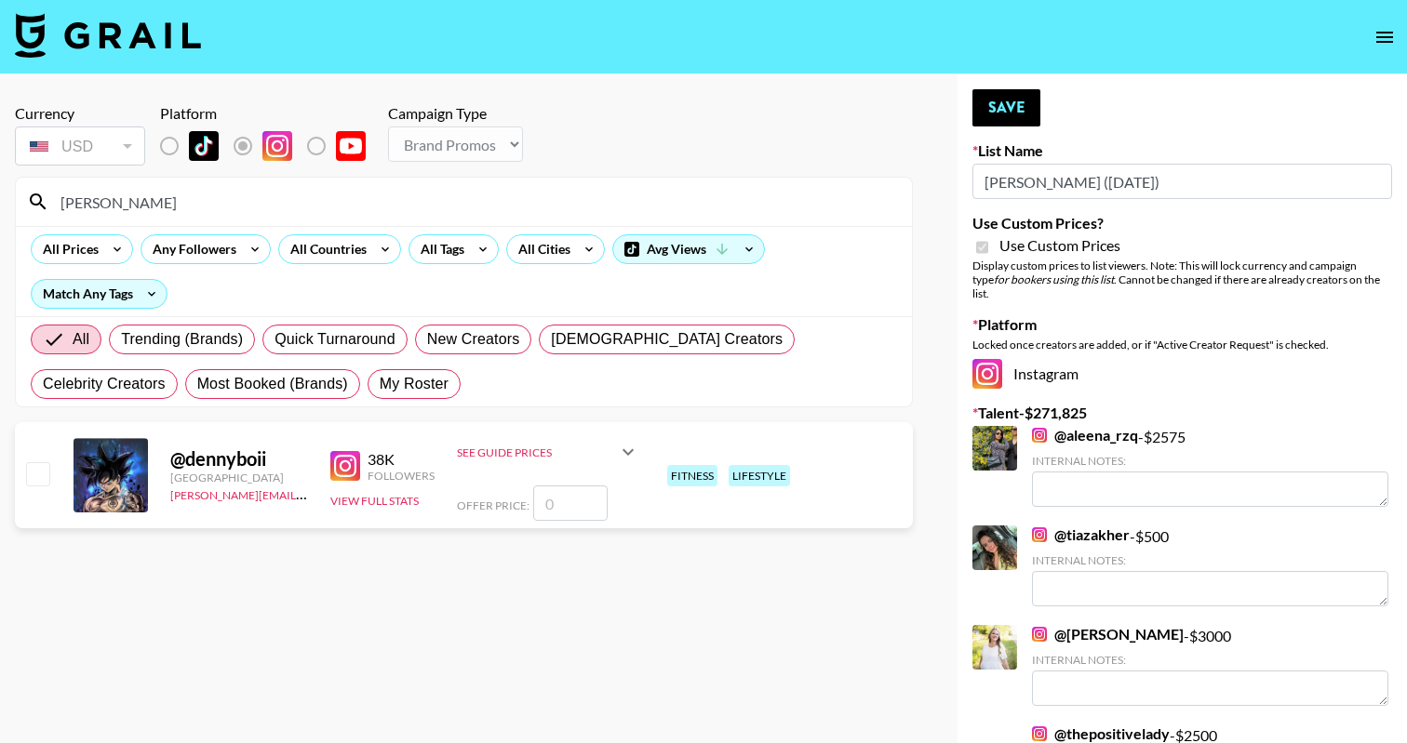
type input "denny"
click at [557, 502] on input "number" at bounding box center [570, 503] width 74 height 35
checkbox input "true"
type input "1500"
click at [1010, 101] on button "Save" at bounding box center [1006, 107] width 68 height 37
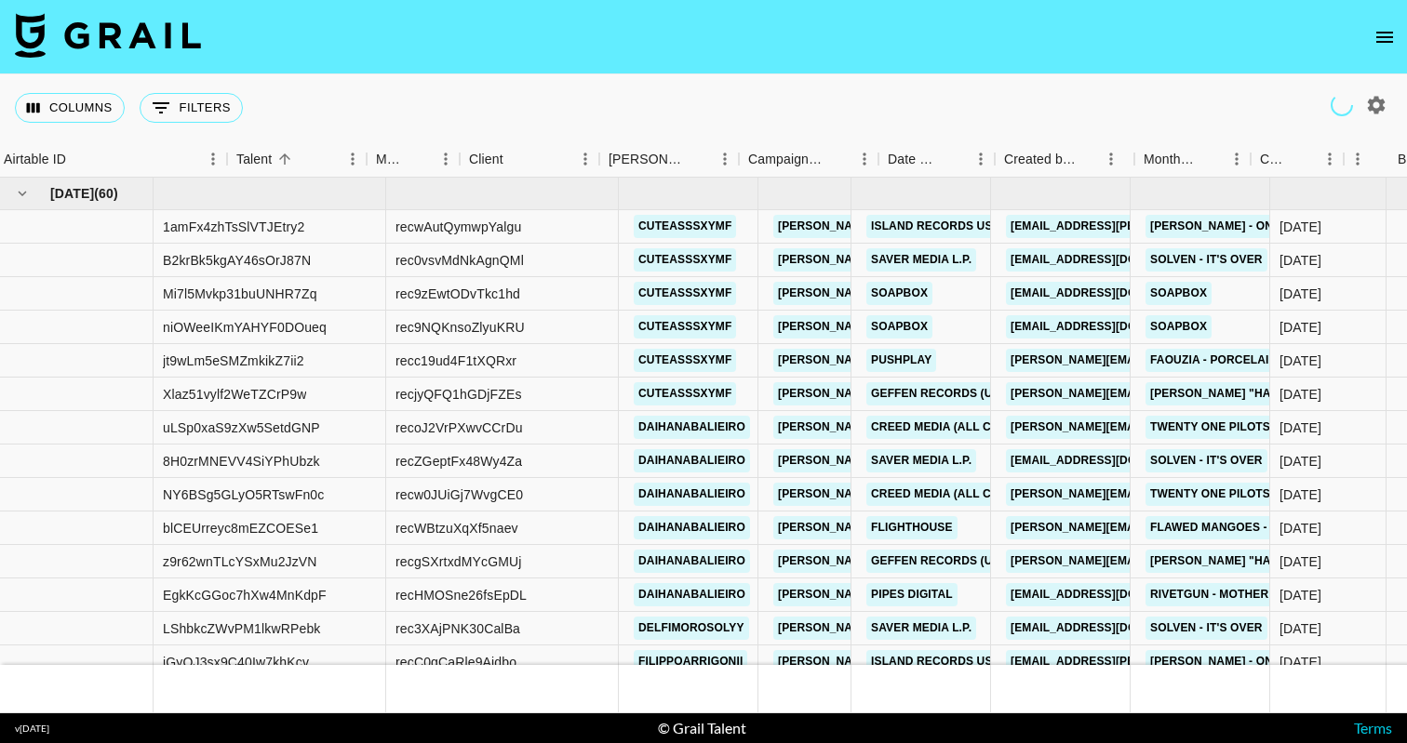
scroll to position [0, 392]
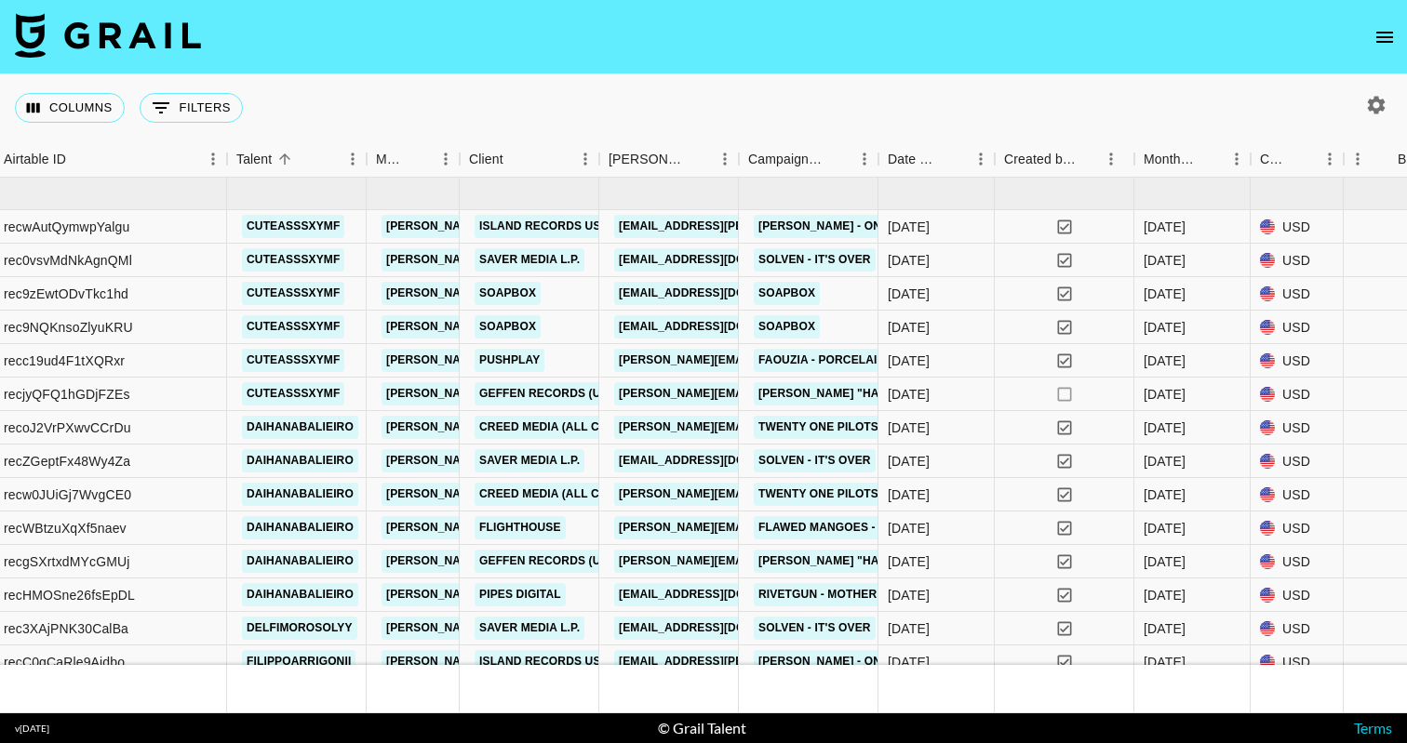
click at [1157, 55] on nav at bounding box center [703, 37] width 1407 height 74
click at [545, 696] on div at bounding box center [530, 689] width 140 height 48
